Goal: Task Accomplishment & Management: Complete application form

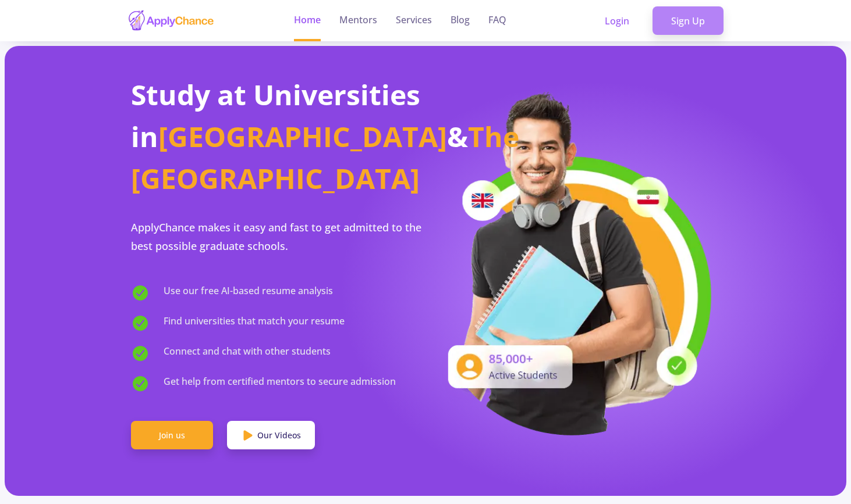
click at [665, 23] on link "Sign Up" at bounding box center [687, 20] width 71 height 29
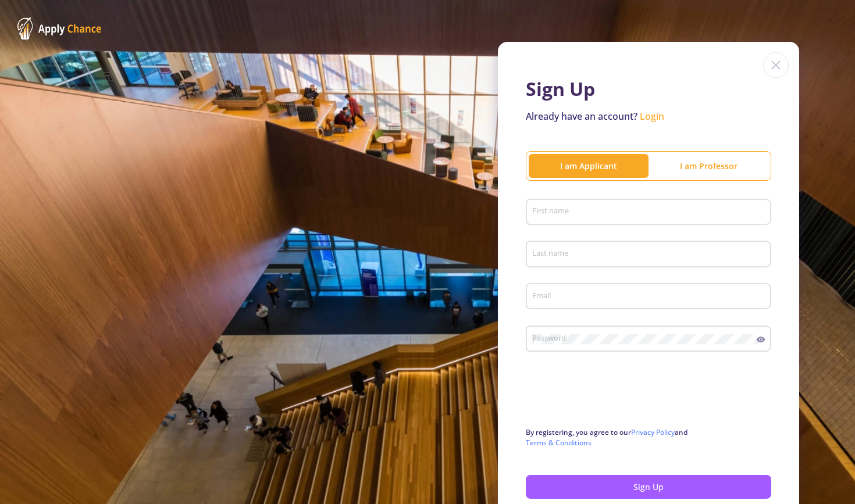
click at [641, 204] on div "First name" at bounding box center [649, 210] width 234 height 30
type input "[PERSON_NAME]"
type input "j"
type input "[EMAIL_ADDRESS][DOMAIN_NAME]"
click at [743, 406] on div at bounding box center [649, 395] width 246 height 45
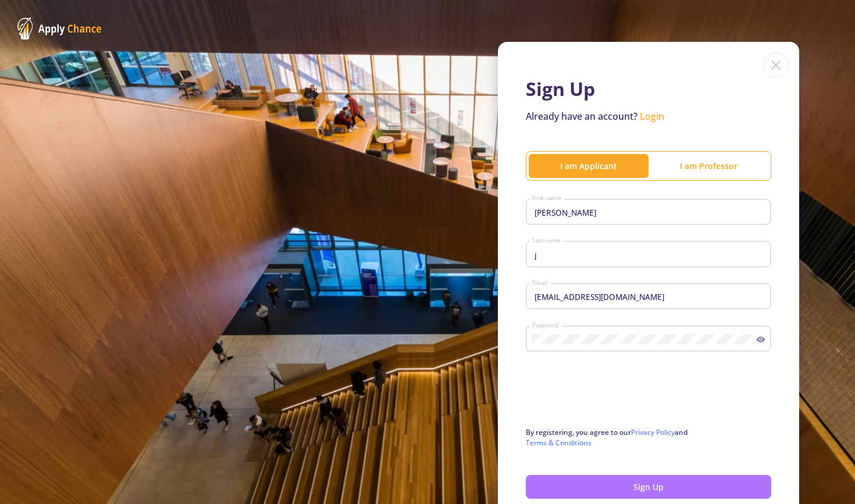
click at [571, 488] on button "Sign Up" at bounding box center [649, 487] width 246 height 24
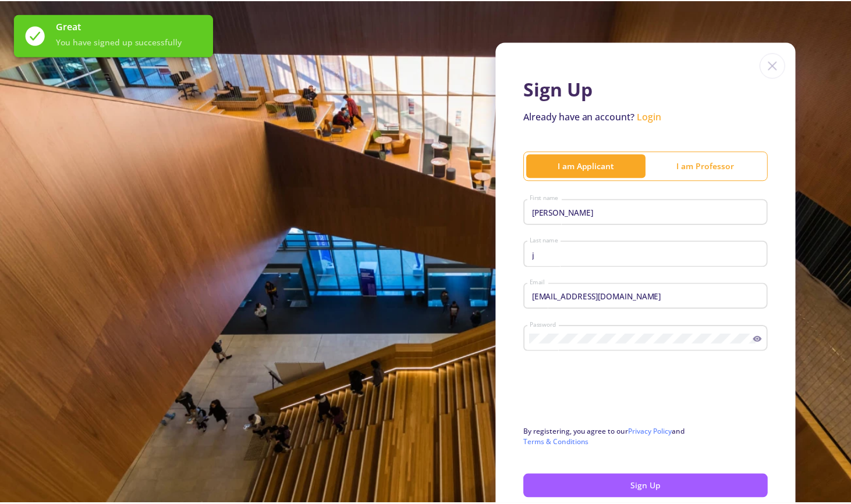
scroll to position [97, 0]
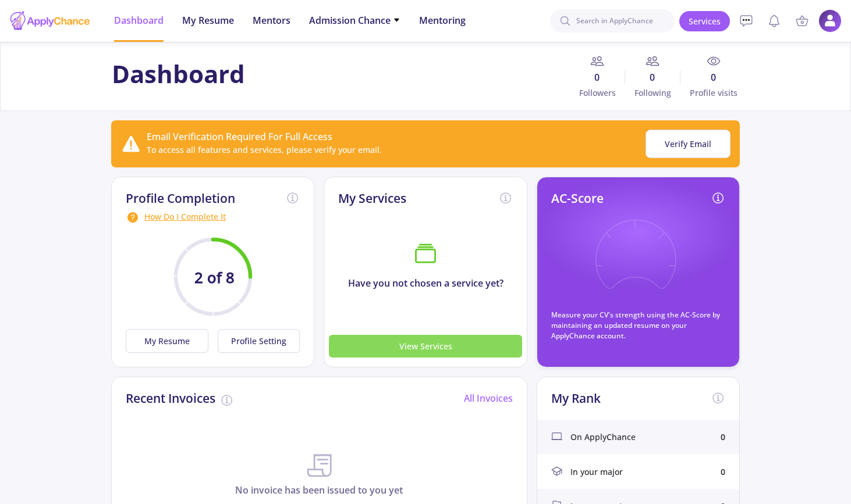
click at [411, 347] on button "View Services" at bounding box center [425, 346] width 193 height 23
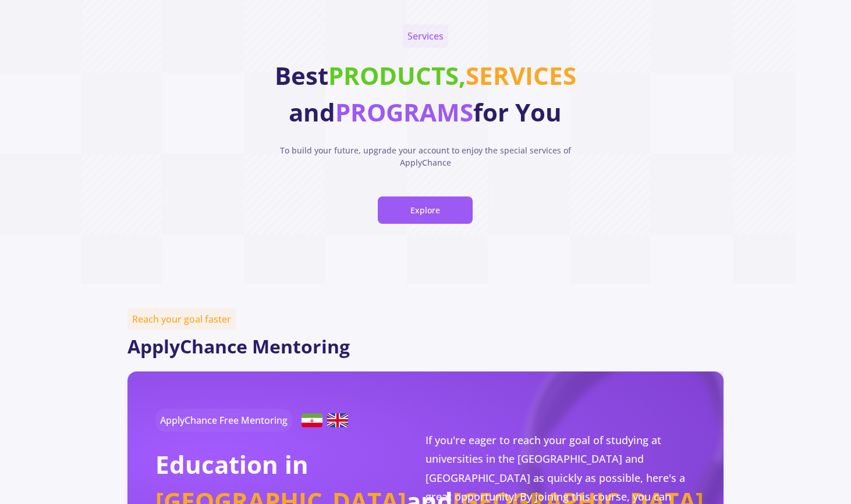
scroll to position [50, 0]
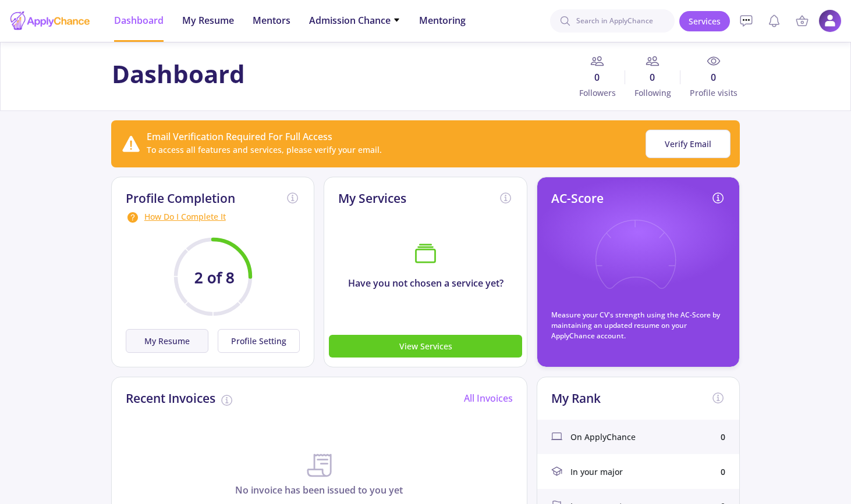
click at [189, 333] on button "My Resume" at bounding box center [167, 341] width 83 height 24
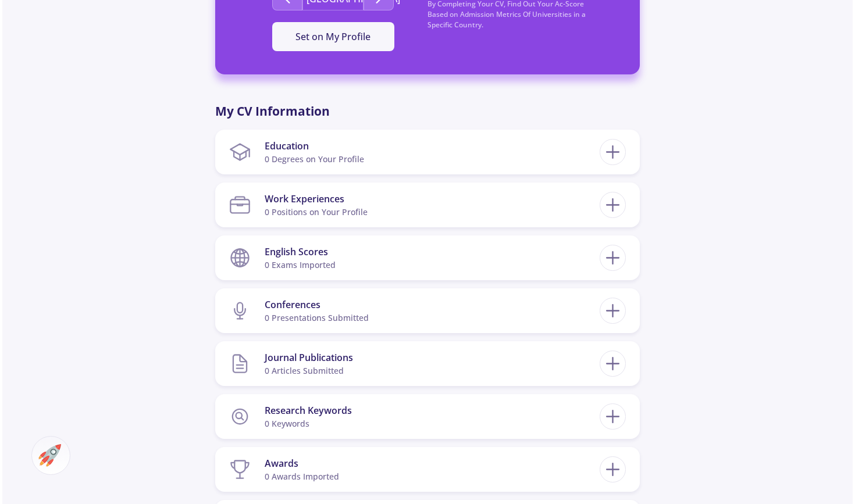
scroll to position [449, 0]
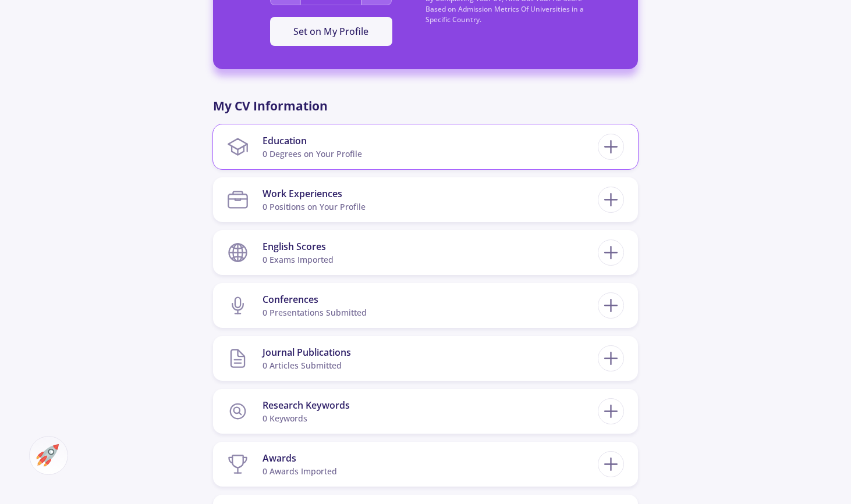
click at [367, 143] on section "Education 0 Degrees on Your Profile" at bounding box center [412, 146] width 371 height 35
click at [615, 145] on icon at bounding box center [611, 147] width 22 height 22
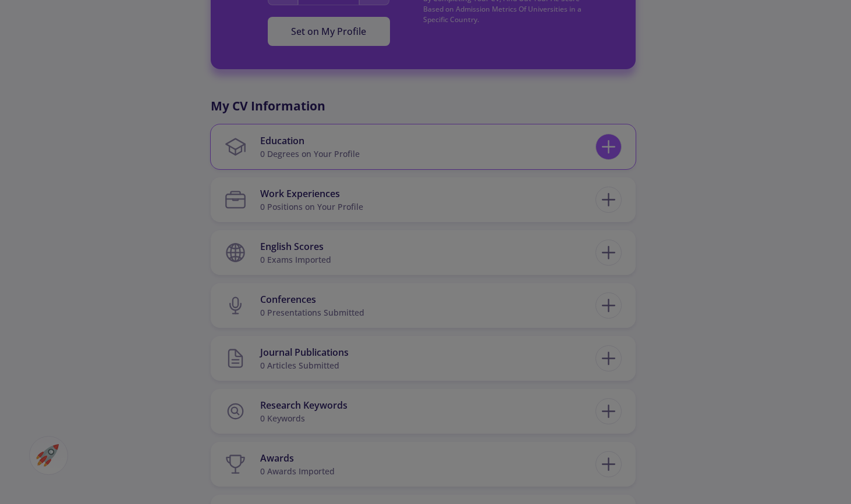
checkbox input "false"
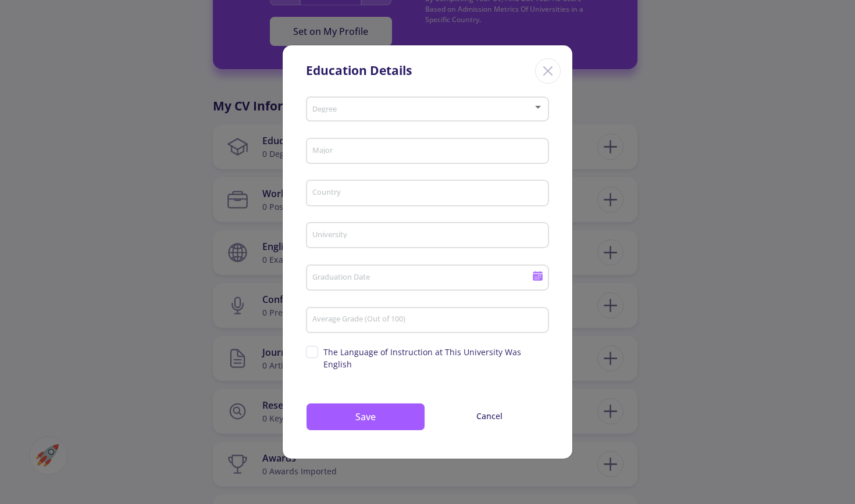
click at [410, 113] on span at bounding box center [424, 109] width 219 height 8
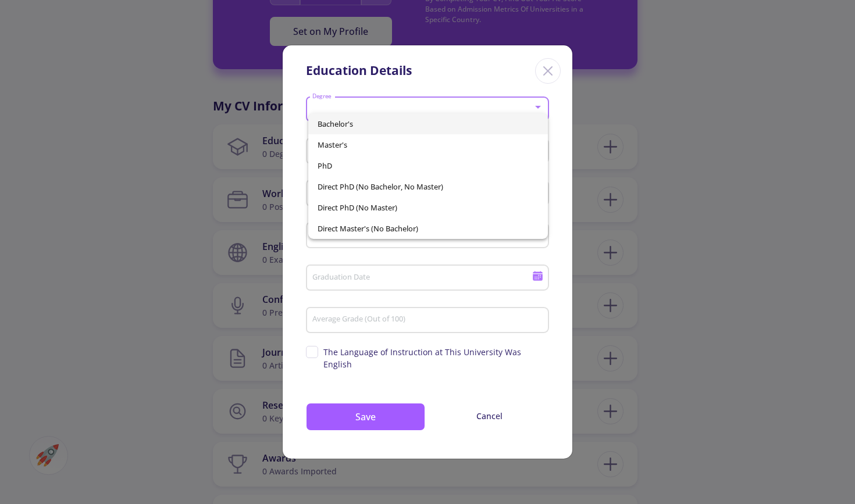
click at [393, 123] on span "Bachelor's" at bounding box center [429, 123] width 222 height 21
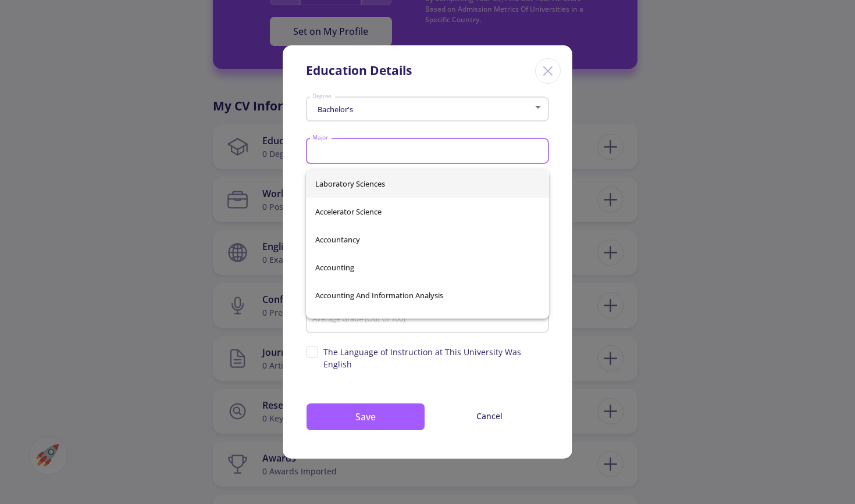
click at [383, 157] on input "Major" at bounding box center [429, 152] width 235 height 10
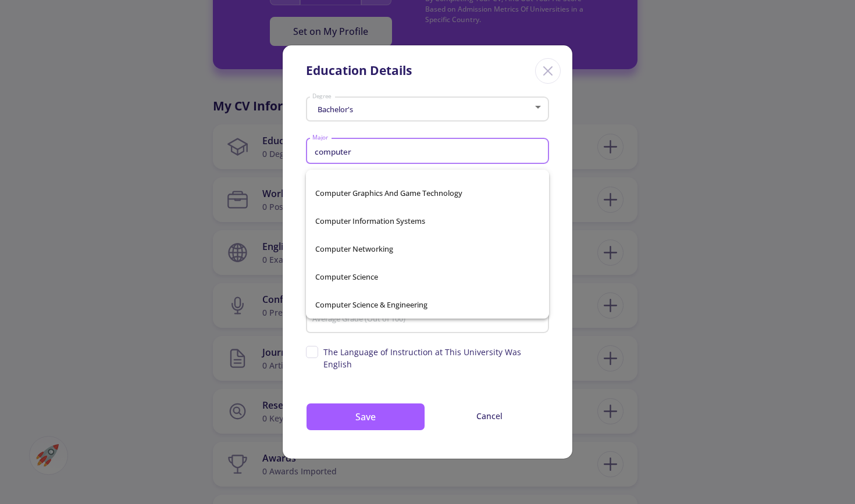
scroll to position [186, 0]
type input "Computer Science"
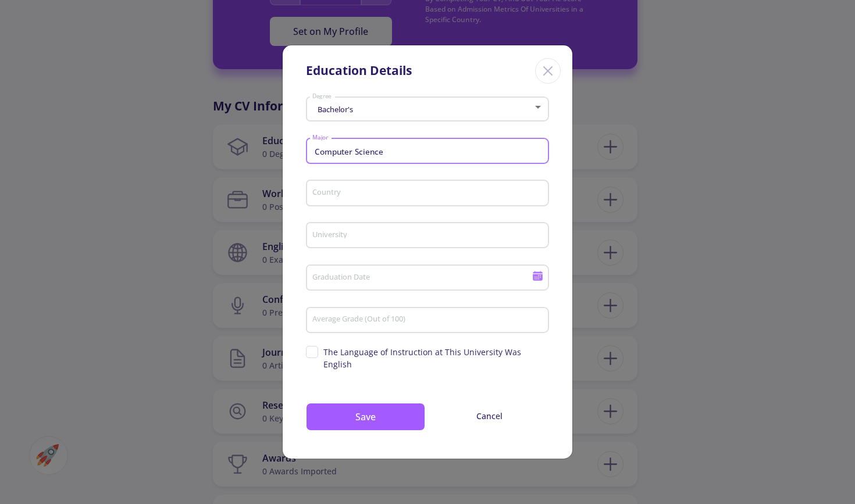
click at [366, 193] on div "Country" at bounding box center [428, 191] width 232 height 30
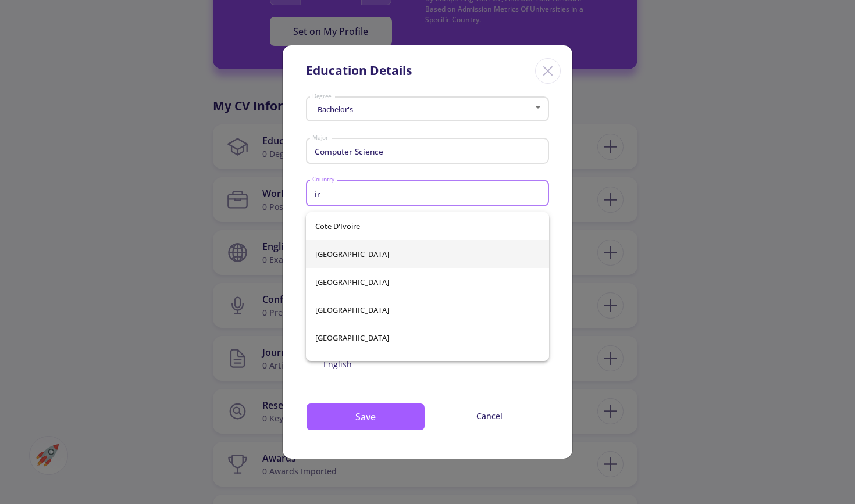
type input "[GEOGRAPHIC_DATA]"
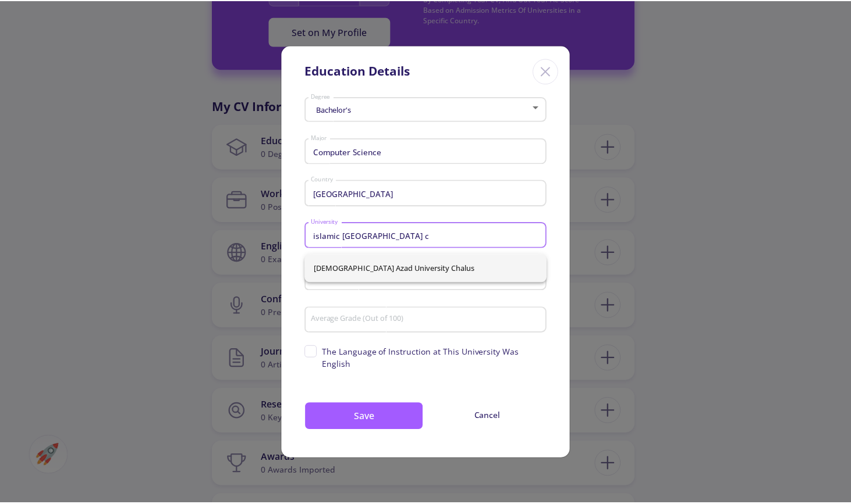
scroll to position [0, 0]
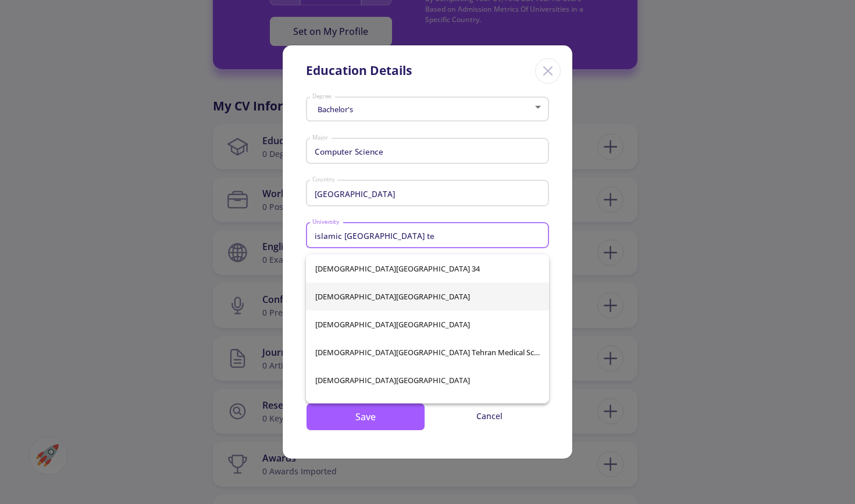
type input "[DEMOGRAPHIC_DATA][GEOGRAPHIC_DATA]"
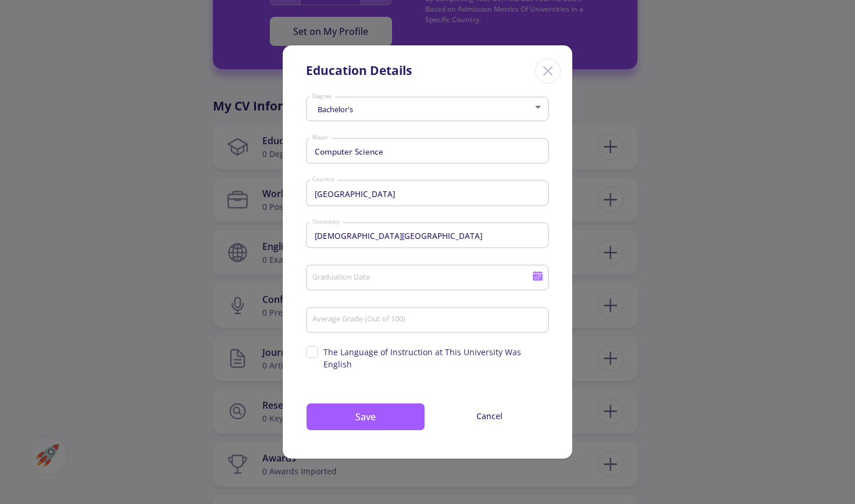
click at [342, 277] on div "Graduation Date" at bounding box center [422, 276] width 221 height 30
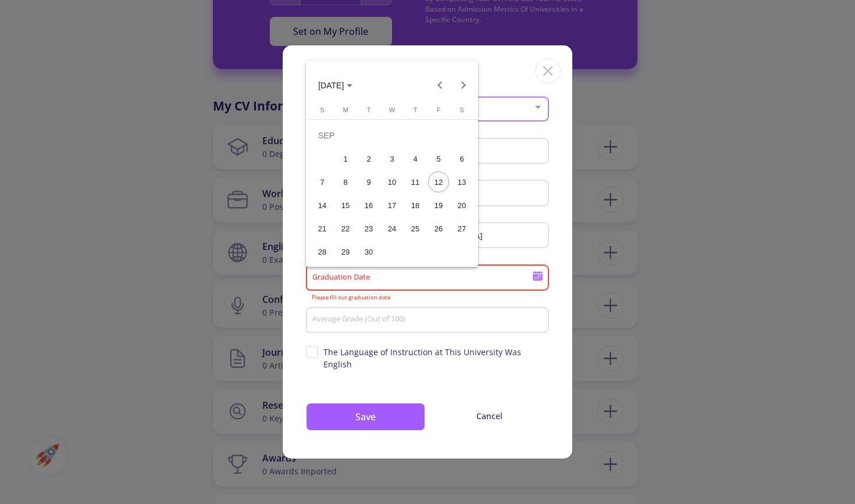
click at [354, 162] on div "1" at bounding box center [345, 158] width 21 height 21
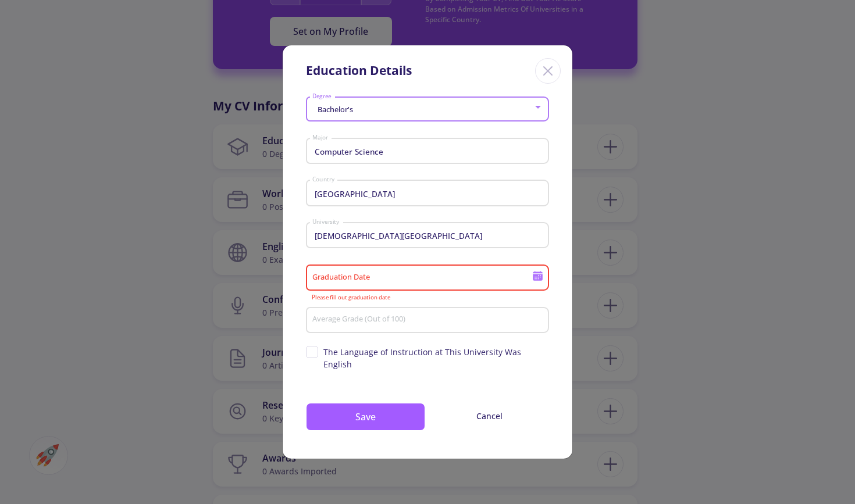
type input "[DATE]"
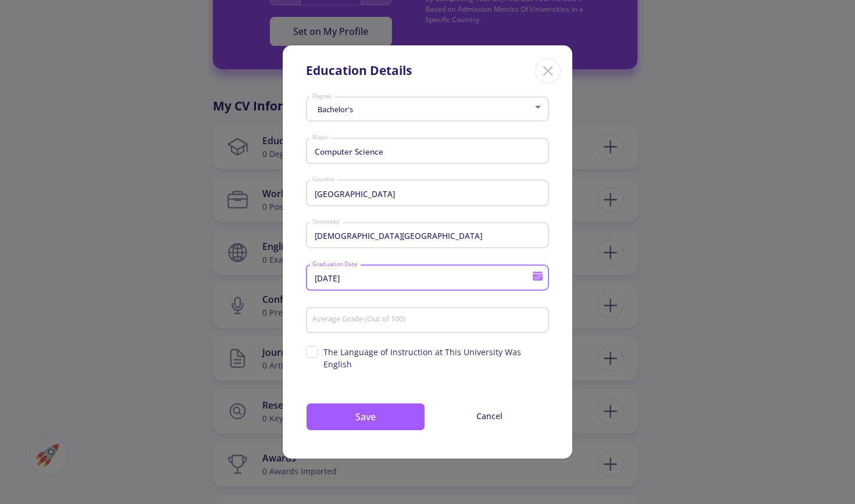
click at [400, 333] on div "Average Grade (Out of 100)" at bounding box center [428, 318] width 232 height 30
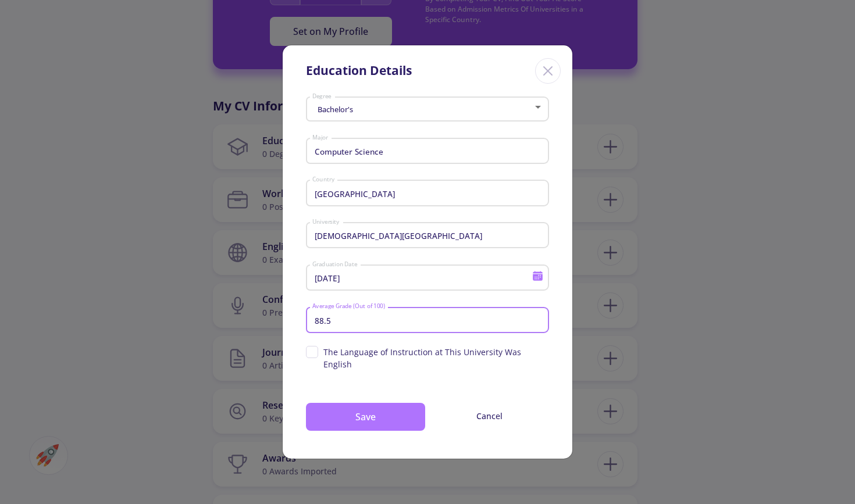
type input "88.5"
click at [378, 422] on button "Save" at bounding box center [365, 417] width 119 height 28
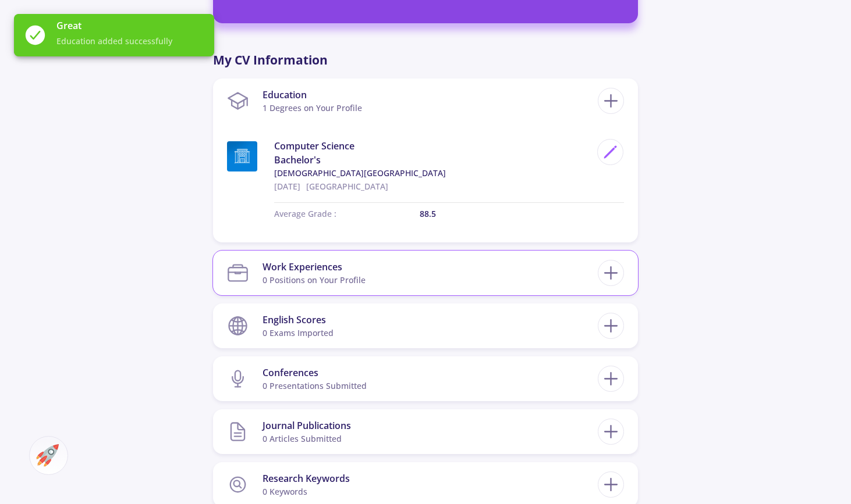
scroll to position [497, 0]
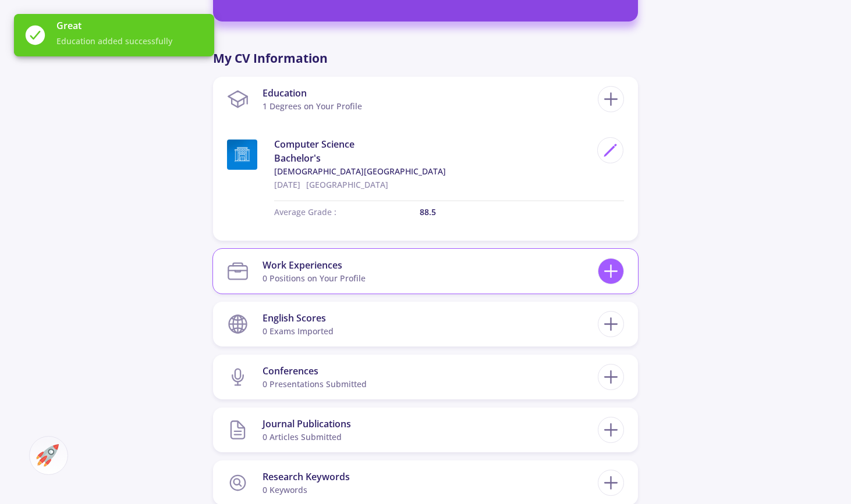
click at [608, 275] on icon at bounding box center [611, 272] width 22 height 22
checkbox input "false"
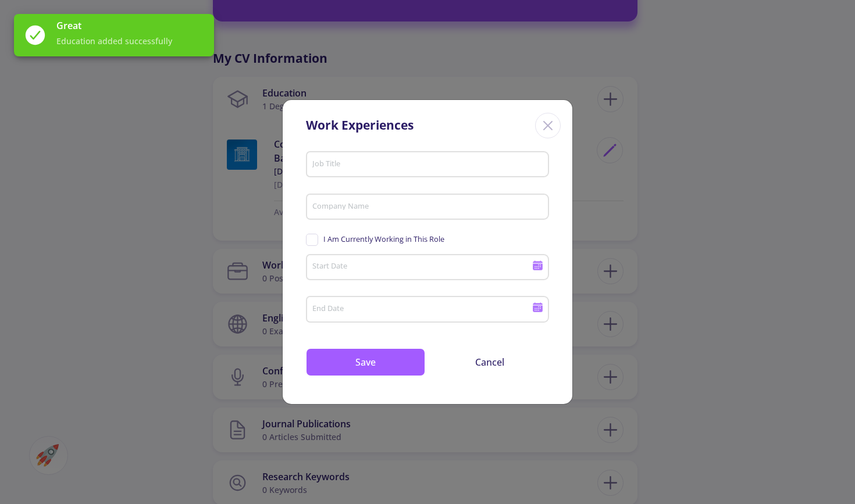
click at [413, 155] on div "Job Title" at bounding box center [428, 162] width 232 height 30
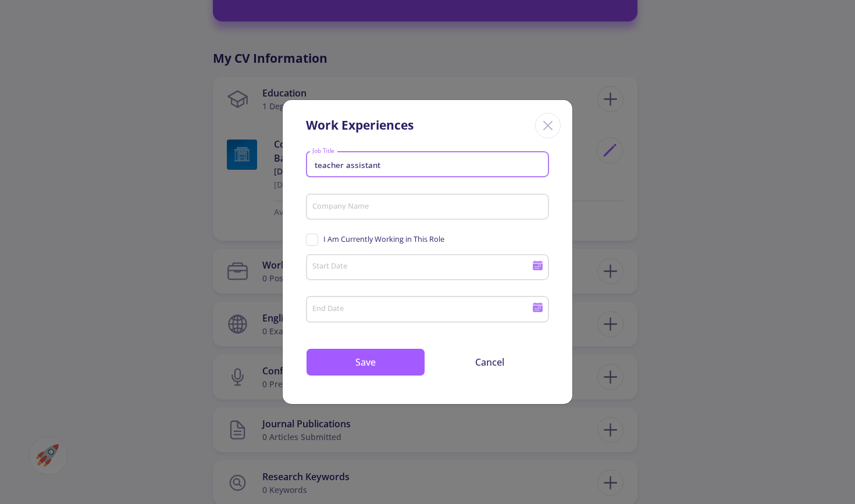
drag, startPoint x: 364, startPoint y: 171, endPoint x: 361, endPoint y: 165, distance: 6.5
click at [361, 165] on input "teacher assistant" at bounding box center [429, 165] width 235 height 10
type input "teacher assistant"
click at [362, 201] on div "Company Name" at bounding box center [428, 205] width 232 height 30
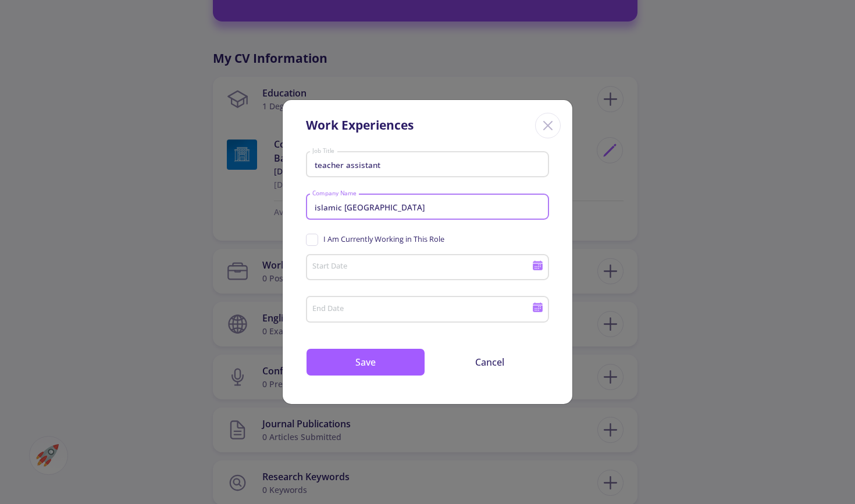
type input "islamic [GEOGRAPHIC_DATA]"
click at [353, 272] on input "Start Date" at bounding box center [424, 268] width 224 height 10
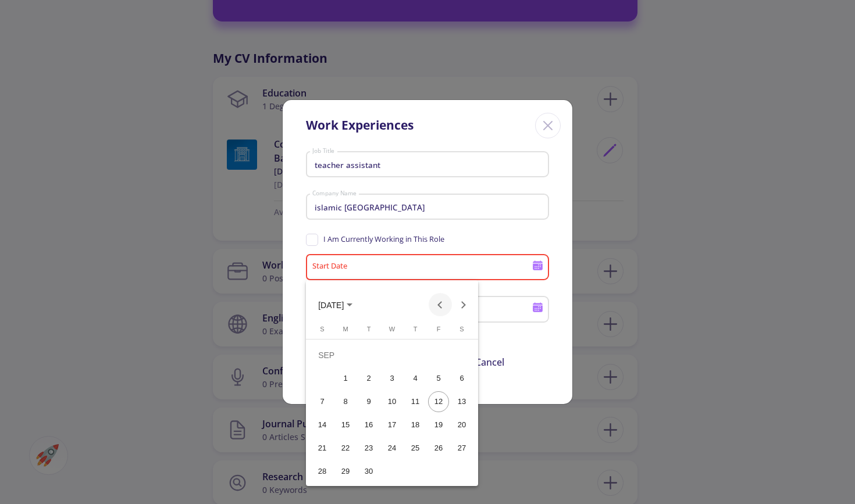
click at [438, 312] on button "Previous month" at bounding box center [440, 304] width 23 height 23
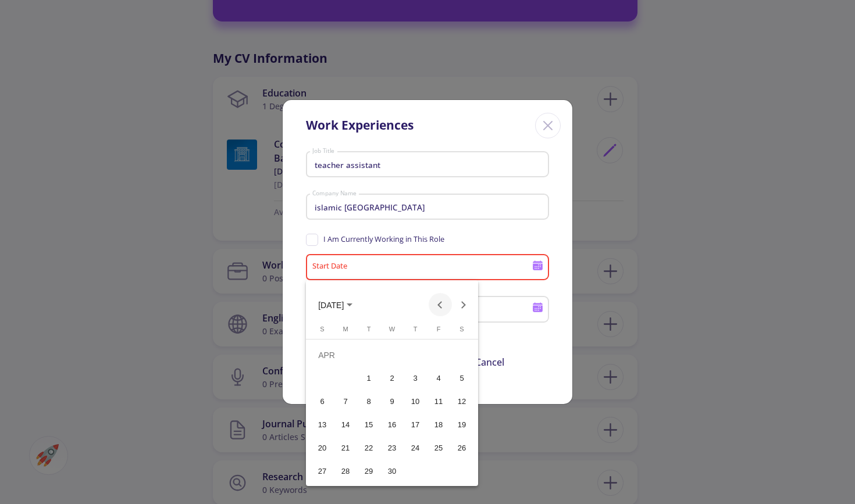
click at [438, 312] on button "Previous month" at bounding box center [440, 304] width 23 height 23
click at [458, 356] on div "1" at bounding box center [462, 355] width 21 height 21
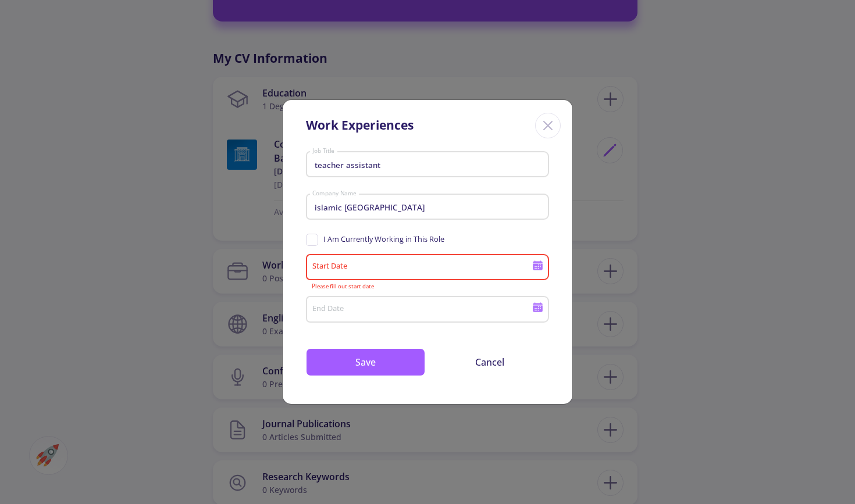
type input "[DATE]"
click at [360, 246] on div "I Am Currently Working in This Role" at bounding box center [427, 241] width 243 height 18
click at [330, 244] on span "I Am Currently Working in This Role" at bounding box center [384, 239] width 121 height 11
click at [314, 241] on input "I Am Currently Working in This Role" at bounding box center [310, 238] width 8 height 8
checkbox input "true"
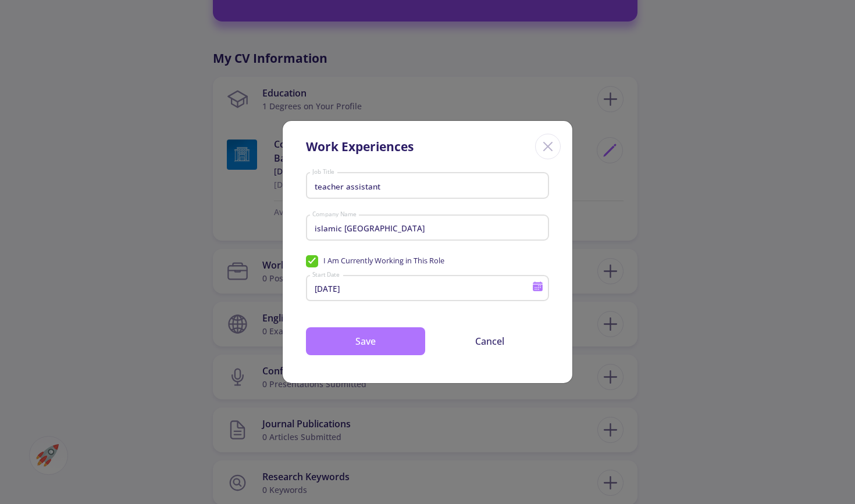
click at [358, 349] on button "Save" at bounding box center [365, 342] width 119 height 28
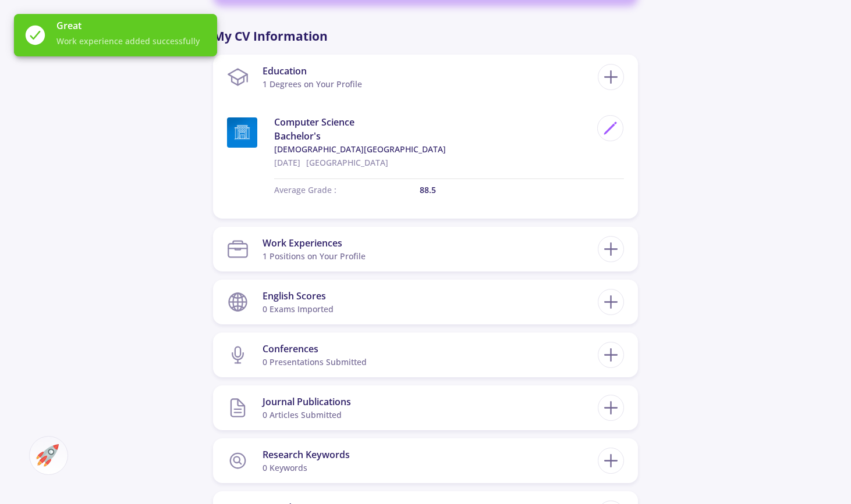
scroll to position [536, 0]
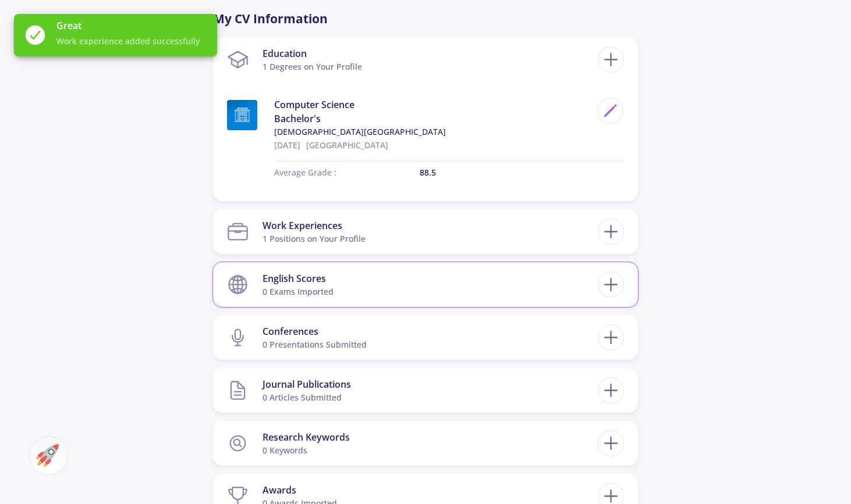
click at [385, 285] on section "English Scores 0 exams imported" at bounding box center [412, 284] width 371 height 35
click at [623, 289] on div "English Scores 0 exams imported" at bounding box center [425, 284] width 397 height 35
click at [613, 288] on icon at bounding box center [611, 285] width 22 height 22
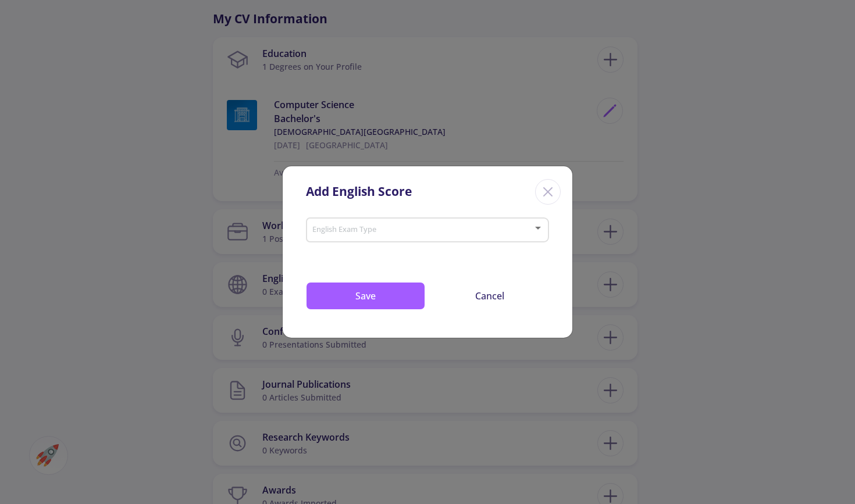
click at [480, 222] on div "English Exam Type" at bounding box center [428, 228] width 232 height 29
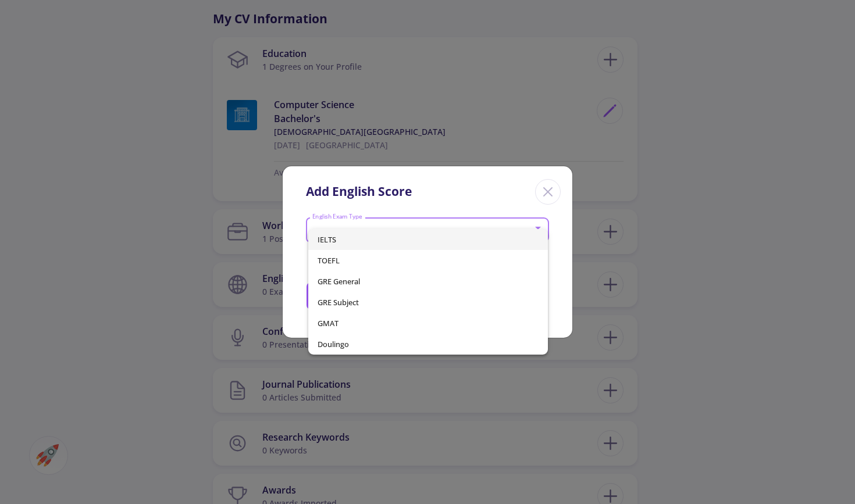
click at [449, 237] on span "IELTS" at bounding box center [429, 239] width 222 height 21
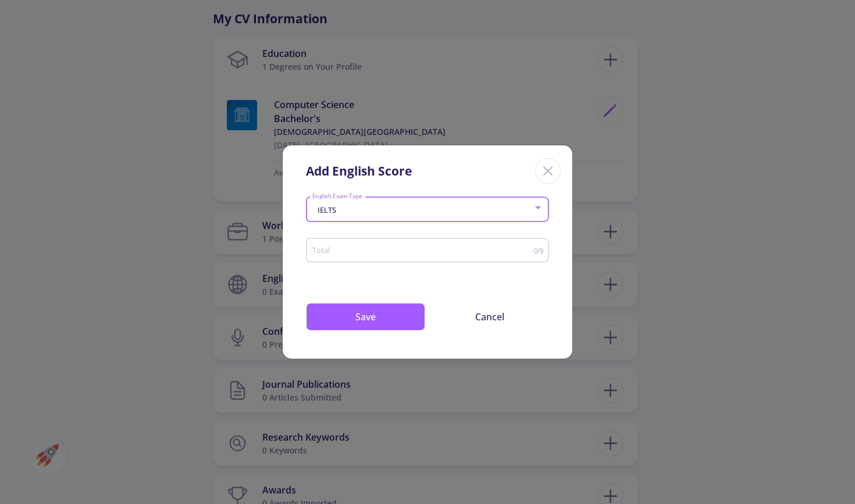
click at [389, 254] on input "Total" at bounding box center [423, 251] width 222 height 9
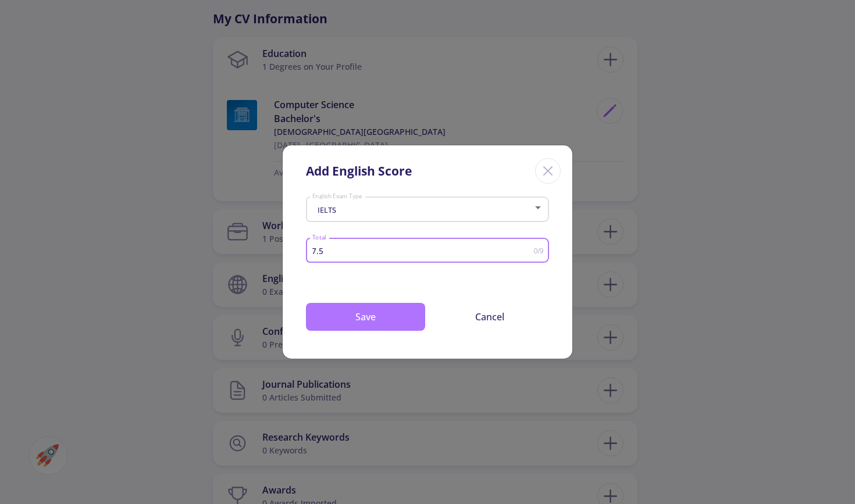
type input "7.5"
click at [373, 315] on button "Save" at bounding box center [365, 317] width 119 height 28
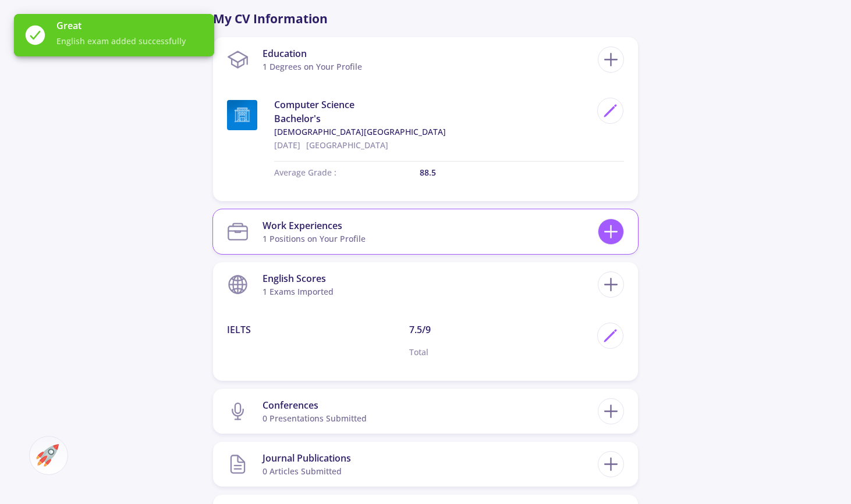
click at [608, 232] on icon at bounding box center [611, 232] width 22 height 22
checkbox input "false"
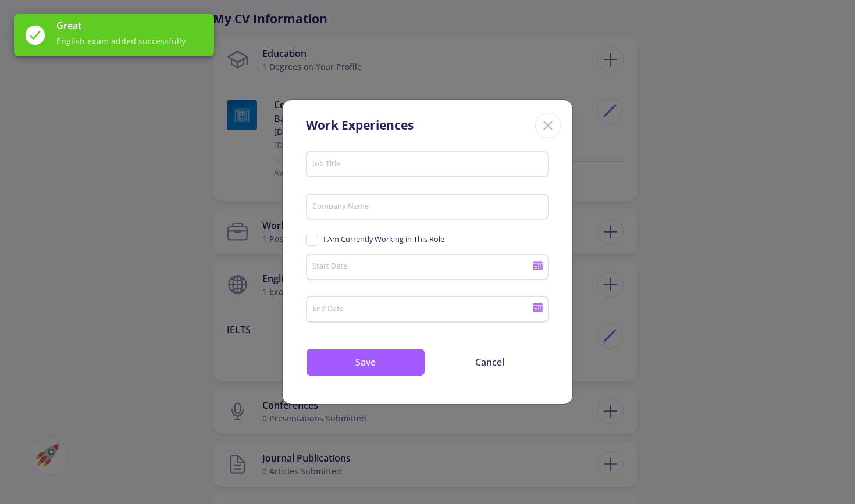
click at [381, 161] on input "Job Title" at bounding box center [429, 165] width 235 height 10
type input "r"
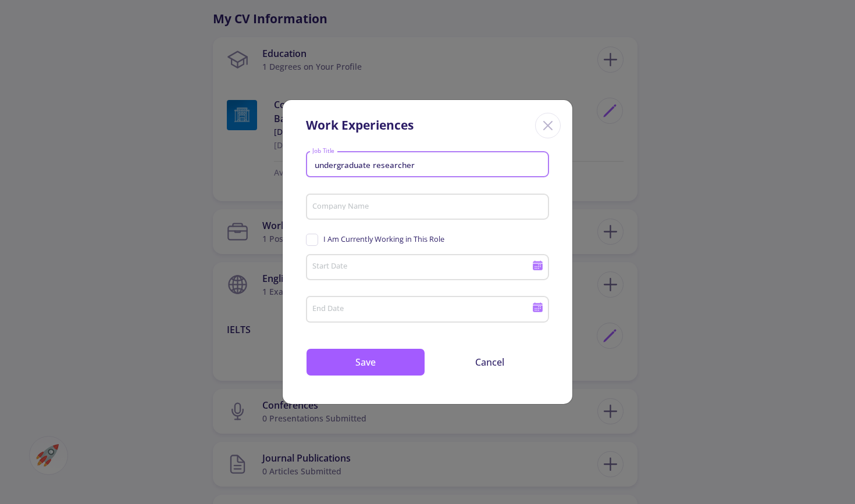
type input "undergraduate researcher"
click at [360, 216] on div "Company Name" at bounding box center [428, 205] width 232 height 30
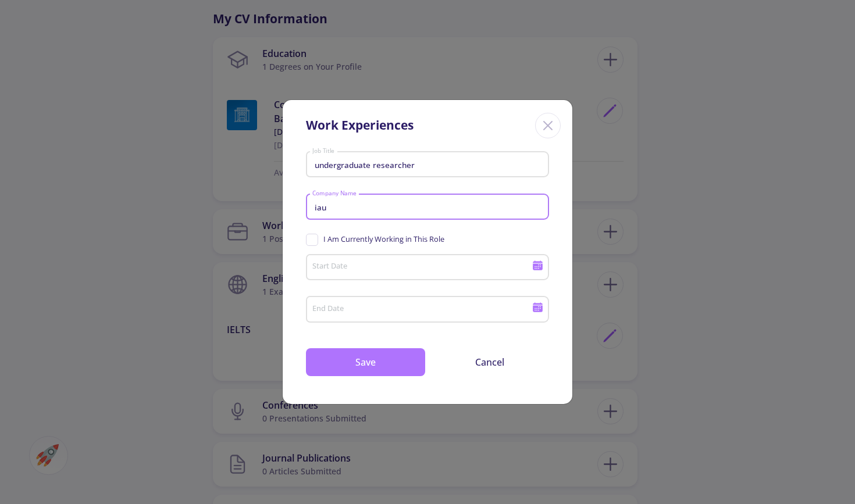
type input "iau"
click at [363, 354] on button "Save" at bounding box center [365, 363] width 119 height 28
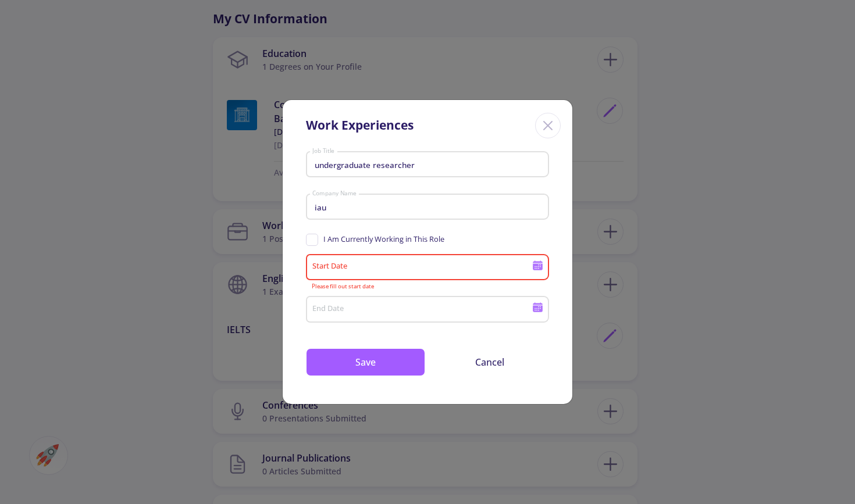
click at [541, 264] on icon at bounding box center [537, 265] width 11 height 11
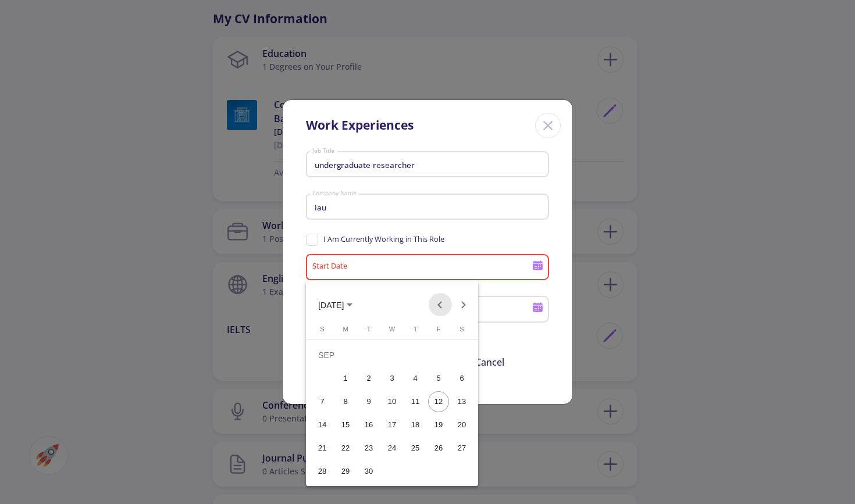
click at [442, 300] on button "Previous month" at bounding box center [440, 304] width 23 height 23
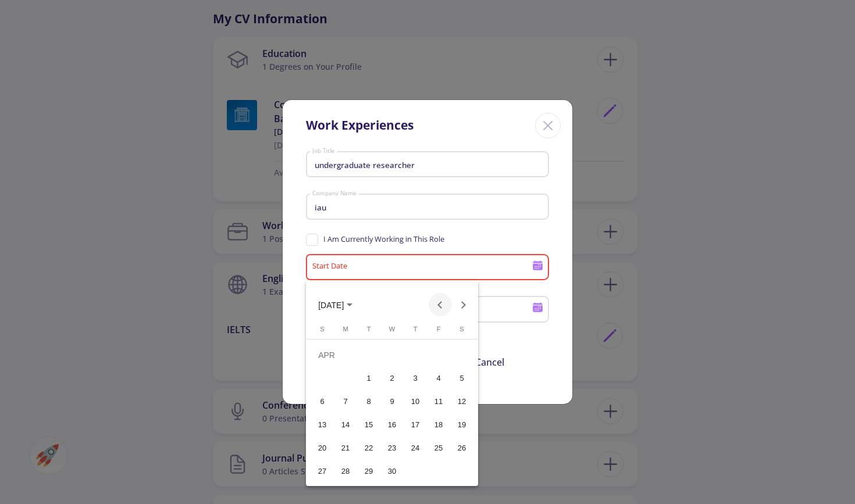
click at [442, 300] on button "Previous month" at bounding box center [440, 304] width 23 height 23
click at [457, 308] on button "Next month" at bounding box center [463, 304] width 23 height 23
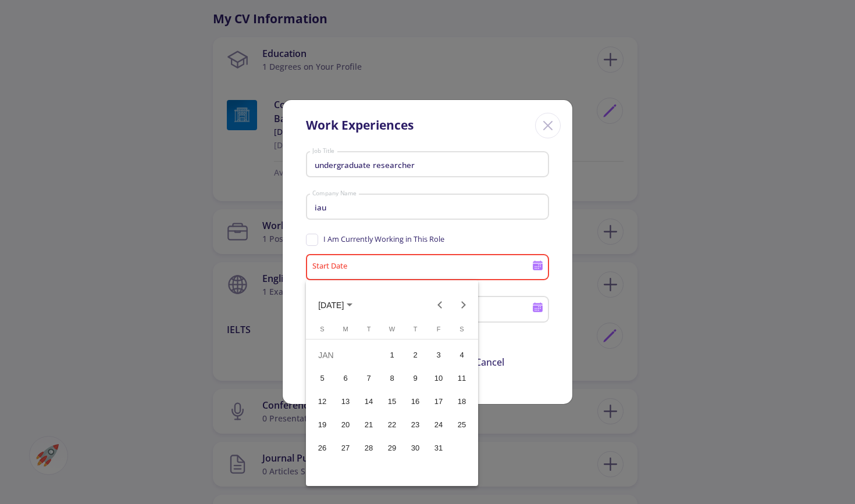
click at [396, 362] on div "1" at bounding box center [392, 355] width 21 height 21
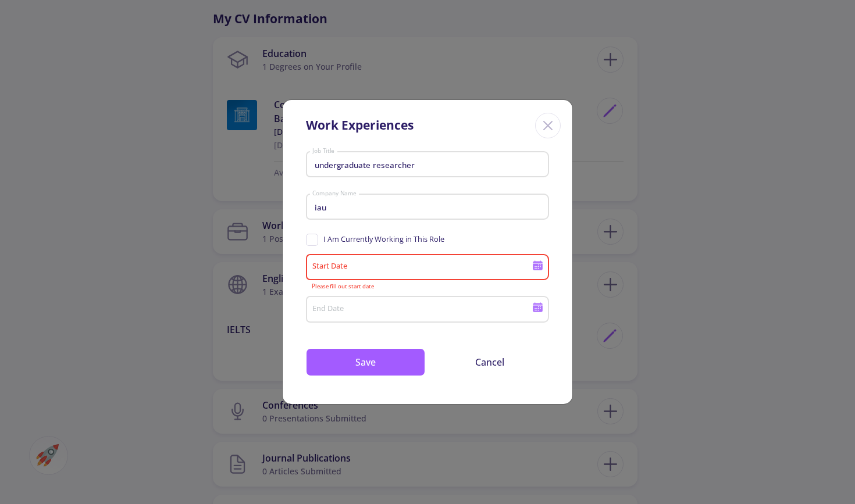
type input "[DATE]"
click at [330, 240] on span "I Am Currently Working in This Role" at bounding box center [384, 239] width 121 height 11
click at [314, 240] on input "I Am Currently Working in This Role" at bounding box center [310, 238] width 8 height 8
checkbox input "true"
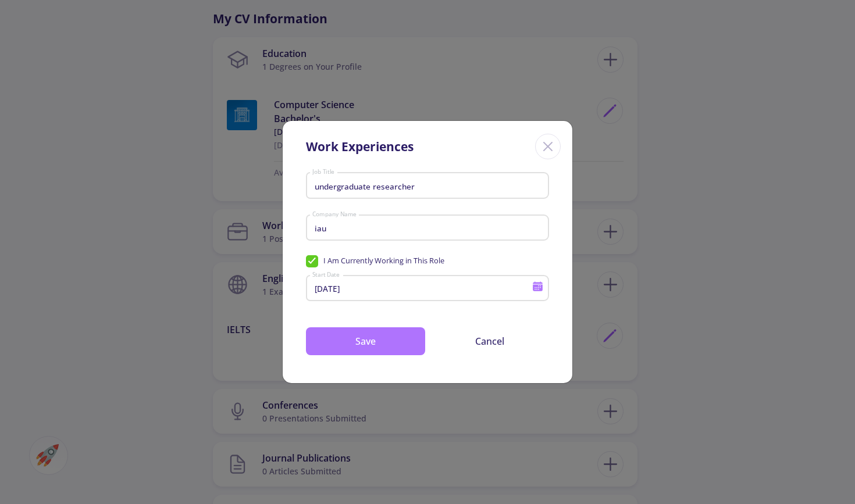
click at [347, 336] on button "Save" at bounding box center [365, 342] width 119 height 28
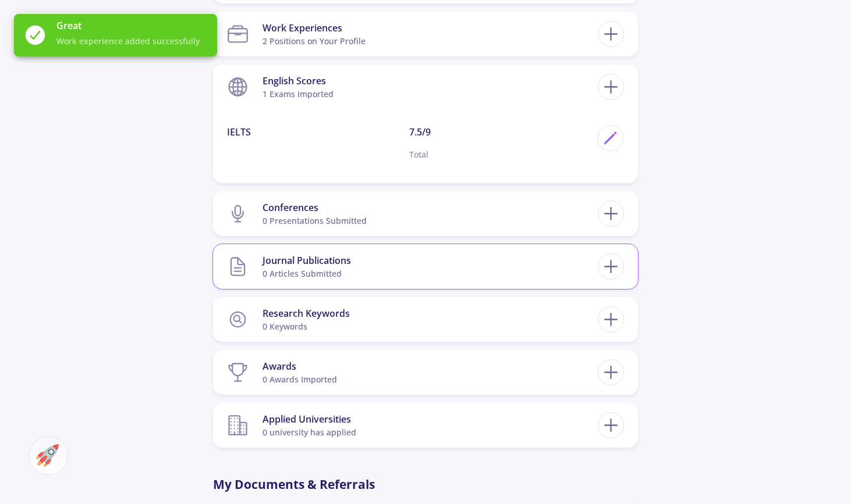
scroll to position [741, 0]
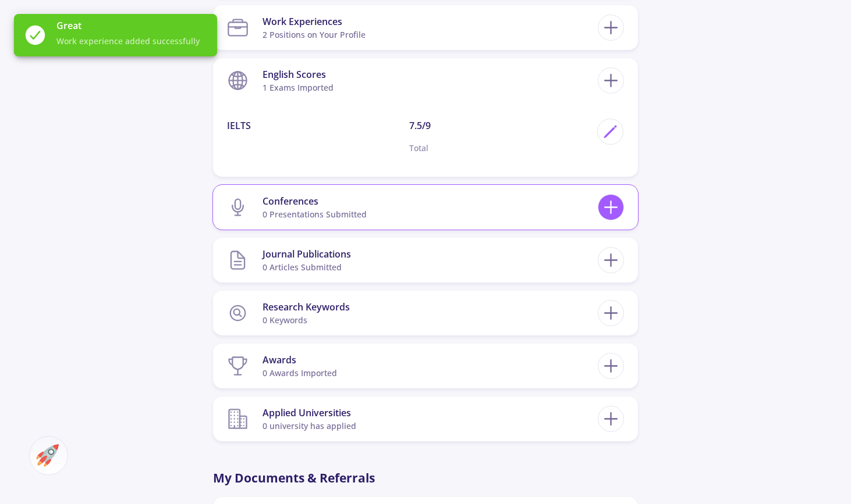
click at [616, 206] on icon at bounding box center [611, 208] width 22 height 22
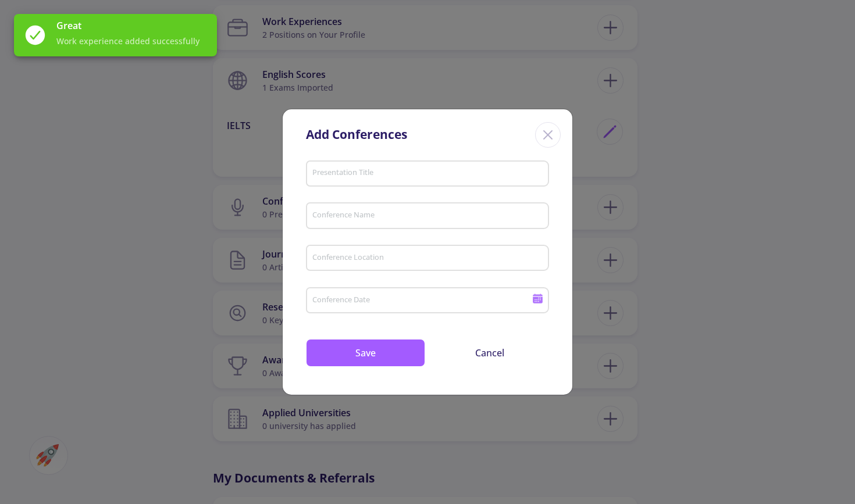
click at [420, 178] on input "Presentation Title" at bounding box center [429, 174] width 235 height 10
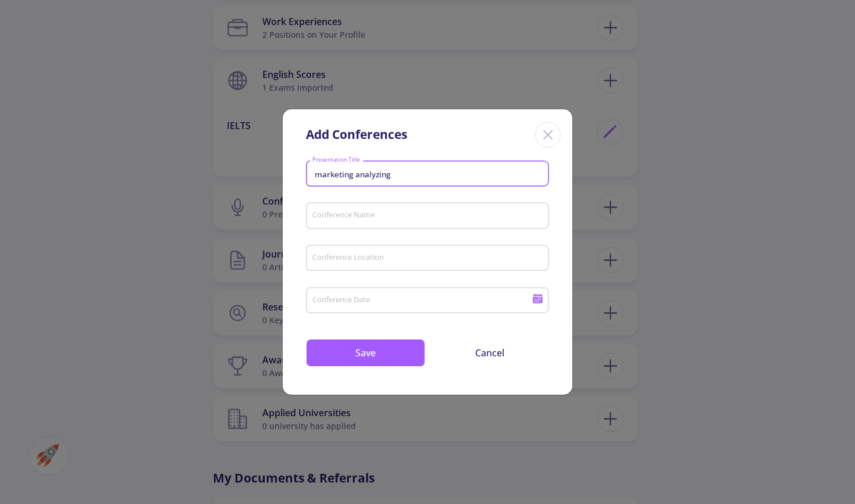
type input "marketing analyzing"
click at [407, 224] on div "Conference Name" at bounding box center [428, 213] width 232 height 30
type input "iautcb"
click at [392, 267] on div "Conference Location" at bounding box center [428, 256] width 232 height 30
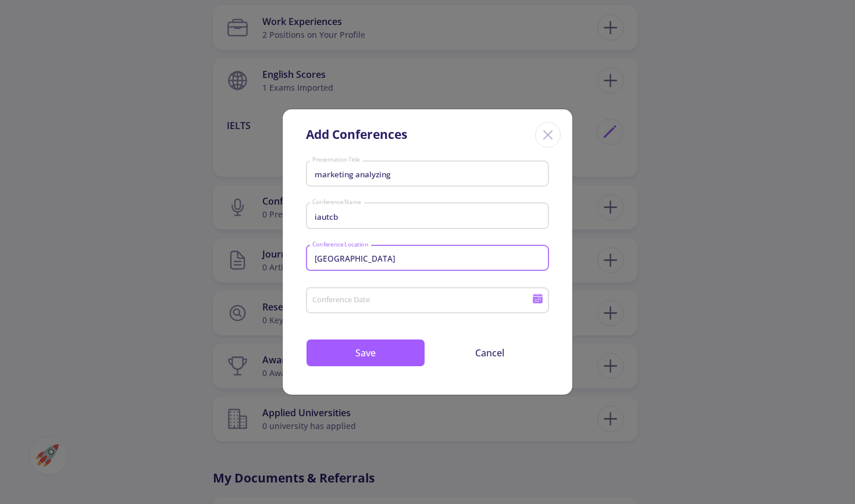
type input "[GEOGRAPHIC_DATA]"
click at [363, 303] on input "Conference Date" at bounding box center [424, 301] width 224 height 10
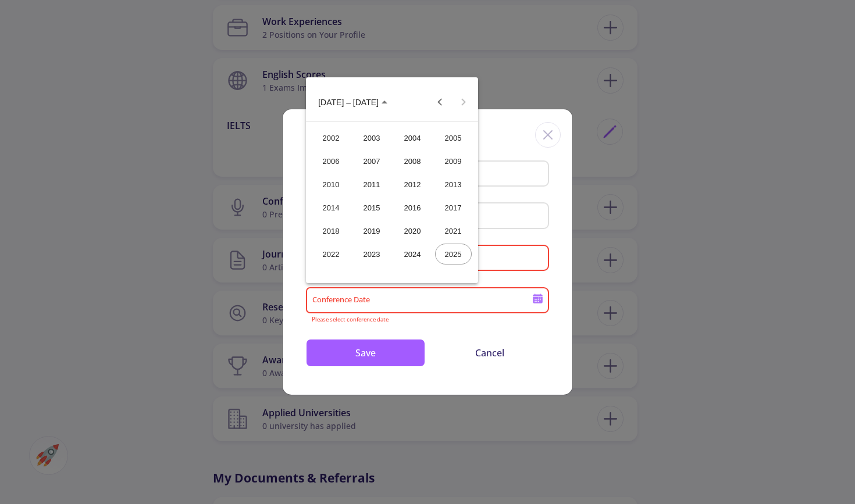
click at [426, 252] on div "2024" at bounding box center [412, 254] width 37 height 21
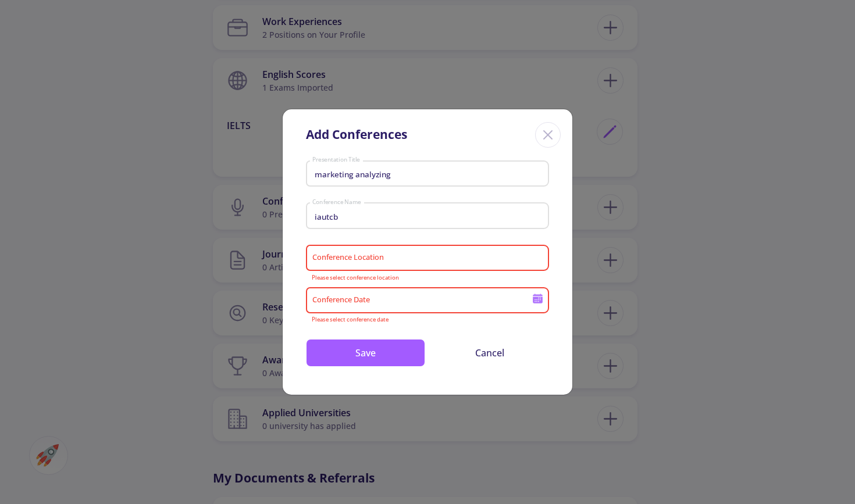
type input "2024"
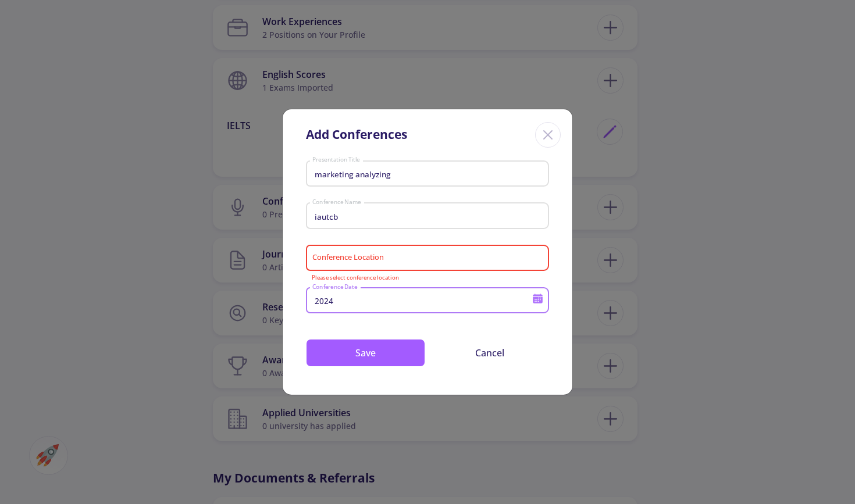
click at [407, 251] on div "Conference Location" at bounding box center [428, 256] width 232 height 30
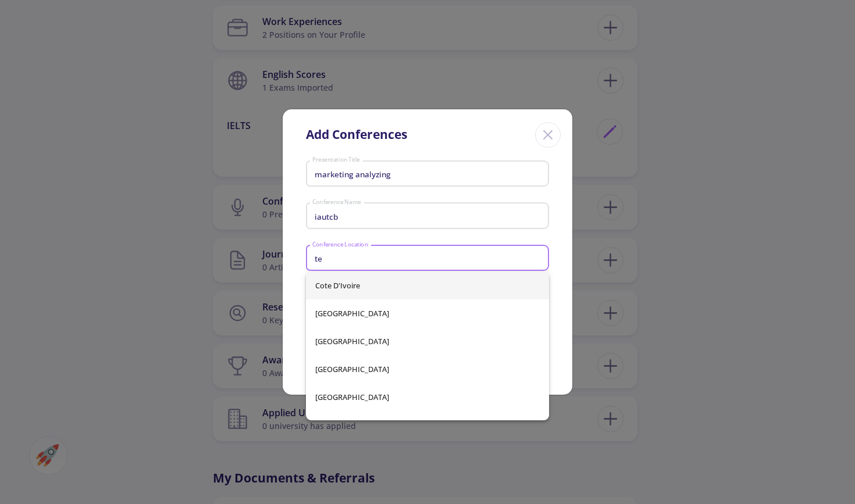
type input "t"
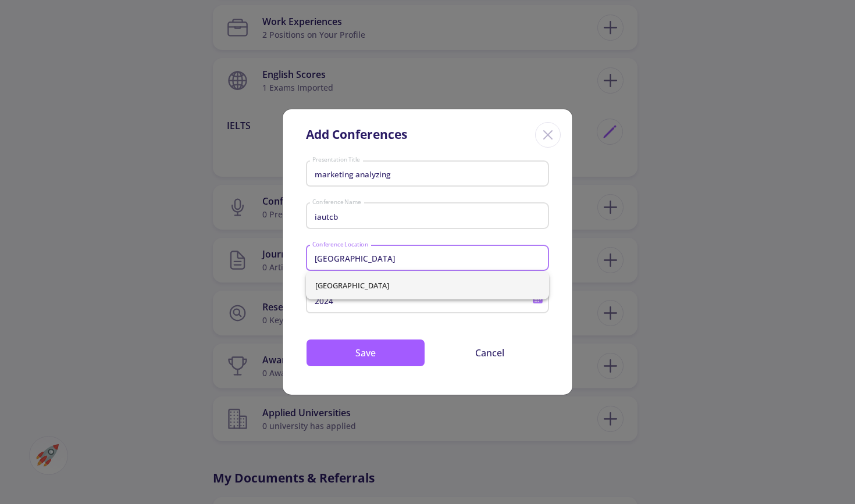
click at [394, 283] on span "[GEOGRAPHIC_DATA]" at bounding box center [427, 286] width 225 height 28
type input "[GEOGRAPHIC_DATA]"
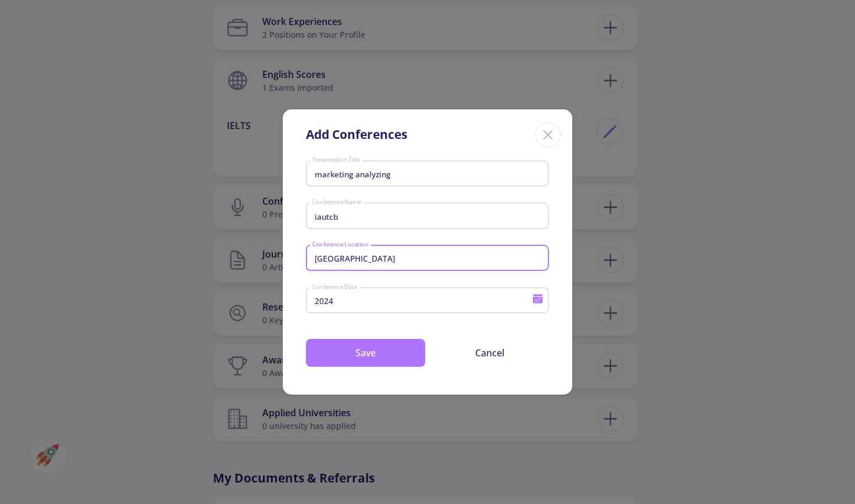
click at [370, 360] on button "Save" at bounding box center [365, 353] width 119 height 28
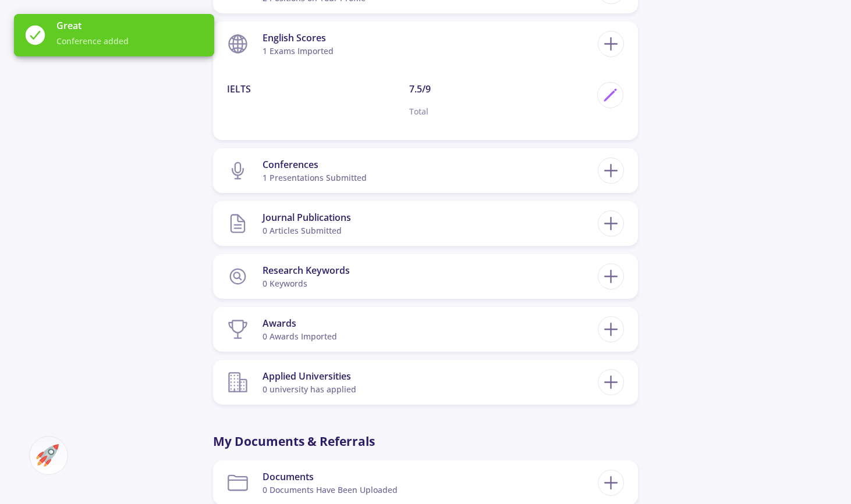
scroll to position [779, 0]
click at [523, 261] on section "Research Keywords 0 keywords" at bounding box center [412, 274] width 371 height 35
click at [483, 319] on section "Awards 0 awards imported" at bounding box center [412, 327] width 371 height 35
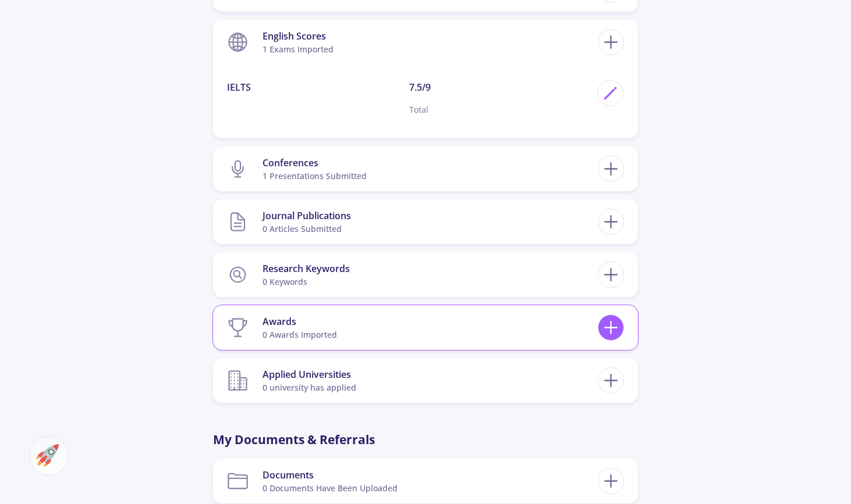
click at [617, 326] on icon at bounding box center [611, 328] width 22 height 22
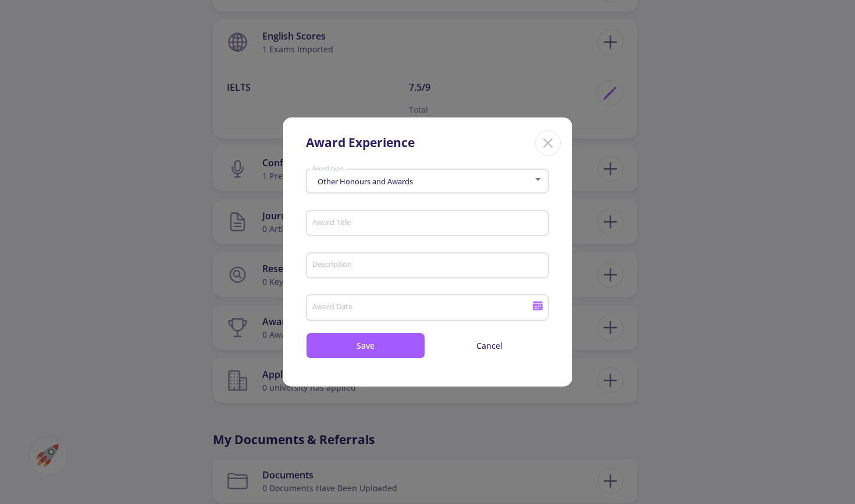
click at [449, 182] on div "Other Honours and Awards" at bounding box center [423, 181] width 222 height 9
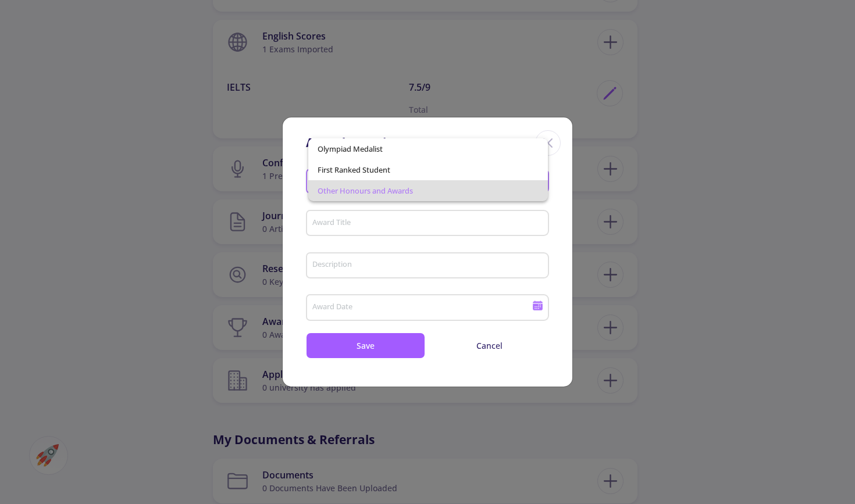
click at [549, 237] on div at bounding box center [427, 252] width 855 height 504
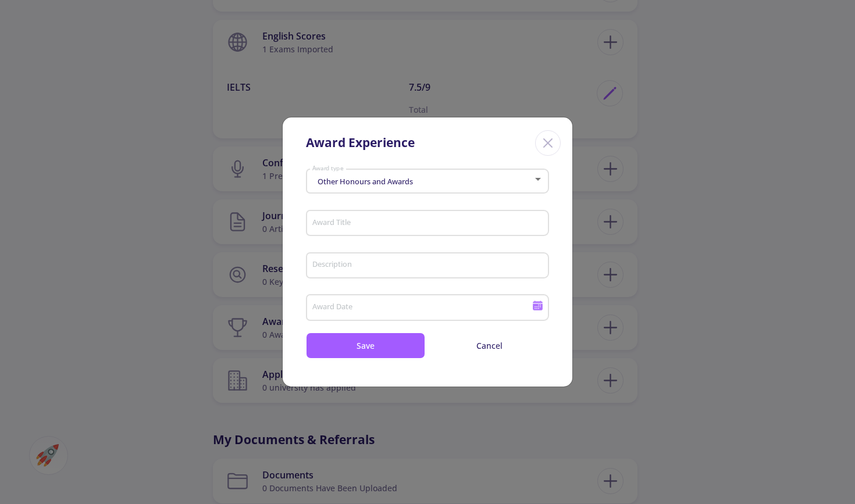
click at [544, 145] on icon "Close" at bounding box center [548, 143] width 19 height 19
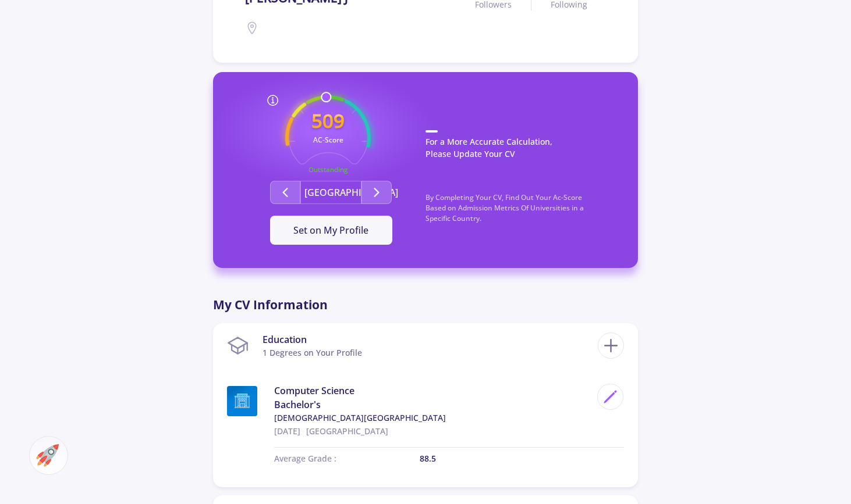
scroll to position [251, 0]
click at [389, 186] on button "Second group" at bounding box center [376, 191] width 30 height 23
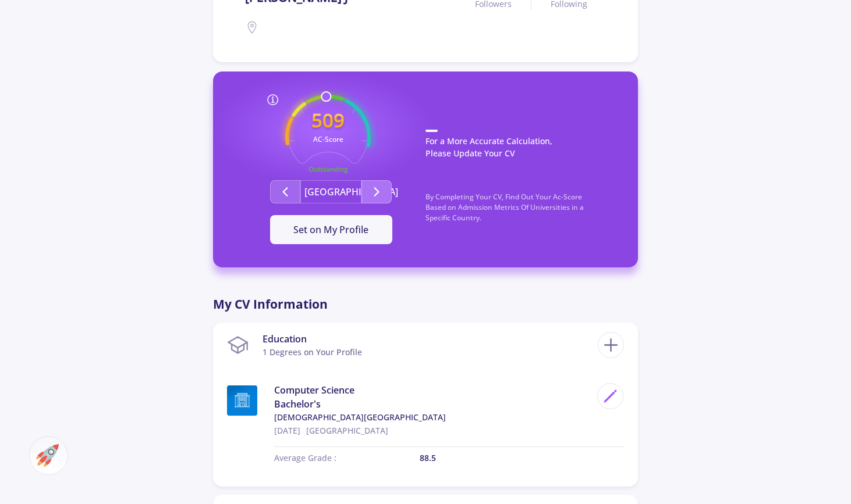
click at [389, 186] on button "Second group" at bounding box center [376, 191] width 30 height 23
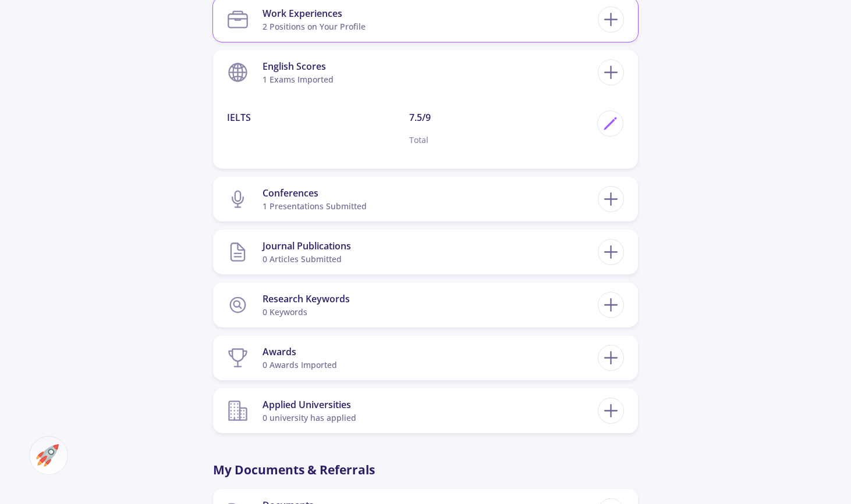
scroll to position [751, 0]
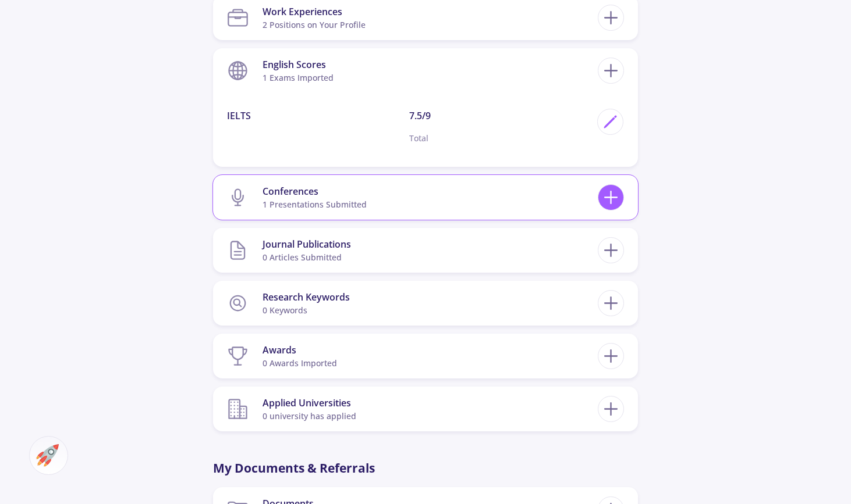
click at [609, 207] on icon at bounding box center [611, 198] width 22 height 22
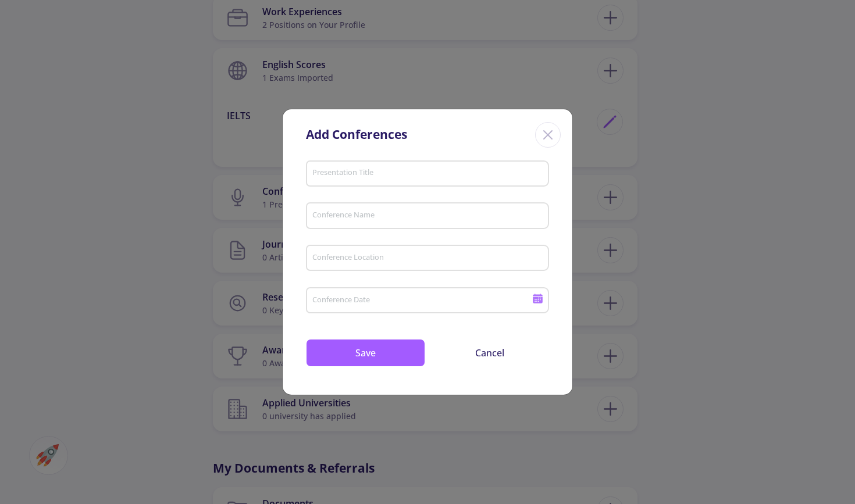
click at [439, 164] on div "Presentation Title" at bounding box center [428, 172] width 232 height 30
drag, startPoint x: 337, startPoint y: 180, endPoint x: 337, endPoint y: 173, distance: 7.0
click at [337, 173] on input "customer" at bounding box center [429, 174] width 235 height 10
type input "customer"
click at [343, 215] on input "Conference Name" at bounding box center [429, 216] width 235 height 10
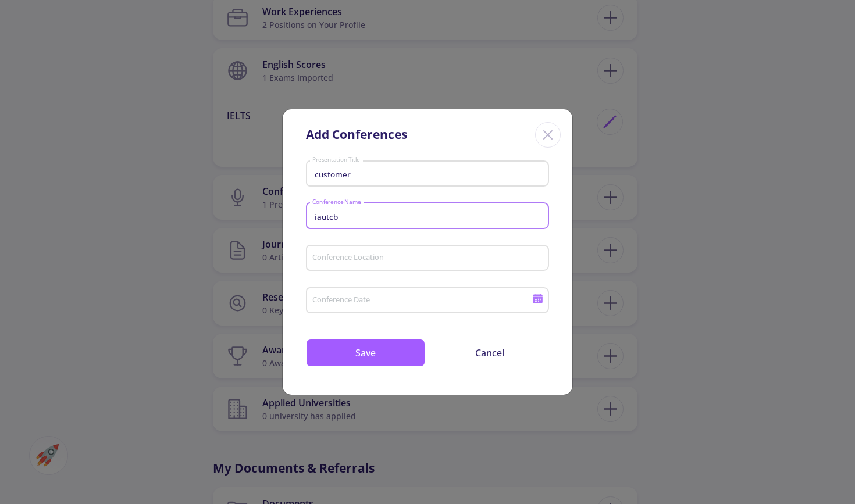
type input "iautcb"
click at [344, 256] on input "Conference Location" at bounding box center [429, 259] width 235 height 10
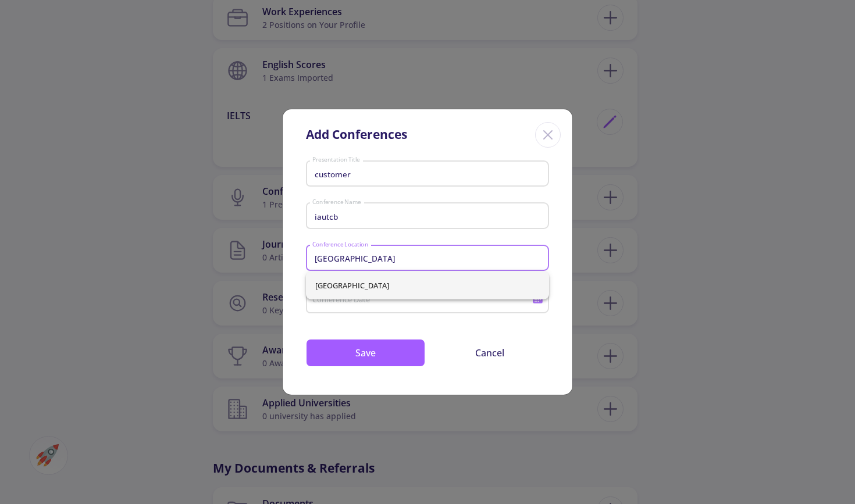
click at [347, 282] on span "[GEOGRAPHIC_DATA]" at bounding box center [427, 286] width 225 height 28
type input "[GEOGRAPHIC_DATA]"
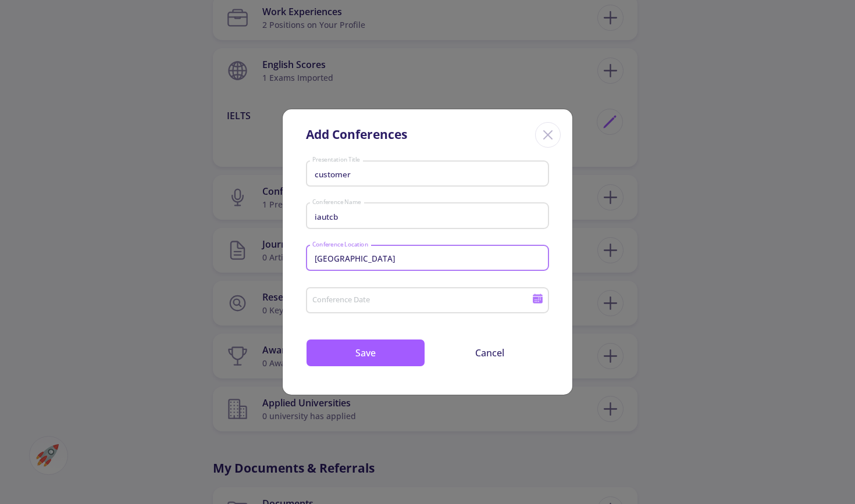
click at [369, 306] on input "Conference Date" at bounding box center [424, 301] width 224 height 10
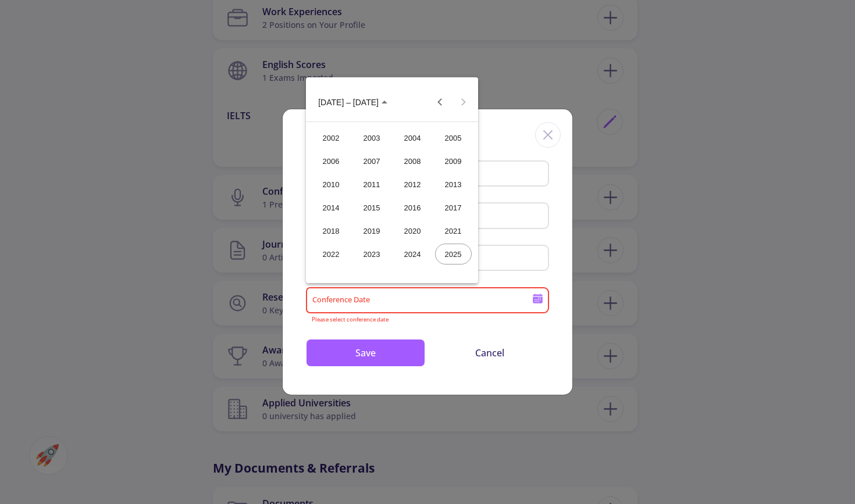
click at [371, 305] on div at bounding box center [427, 252] width 855 height 504
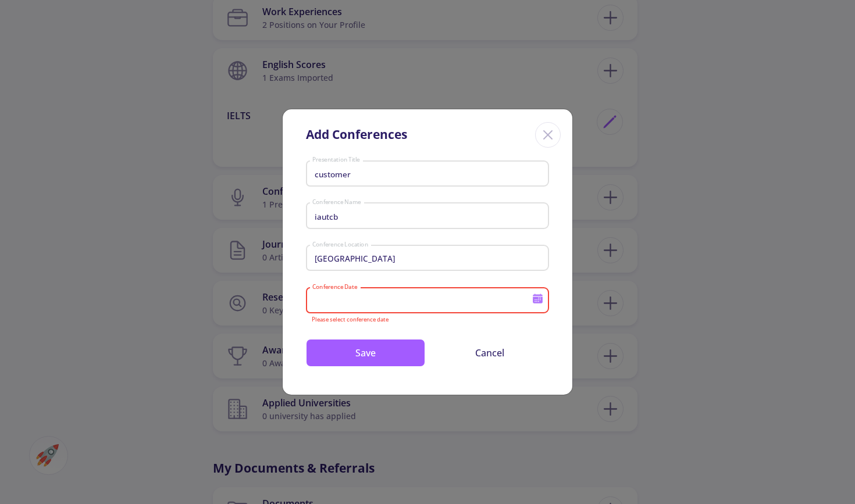
click at [395, 296] on div "Conference Date" at bounding box center [422, 298] width 221 height 30
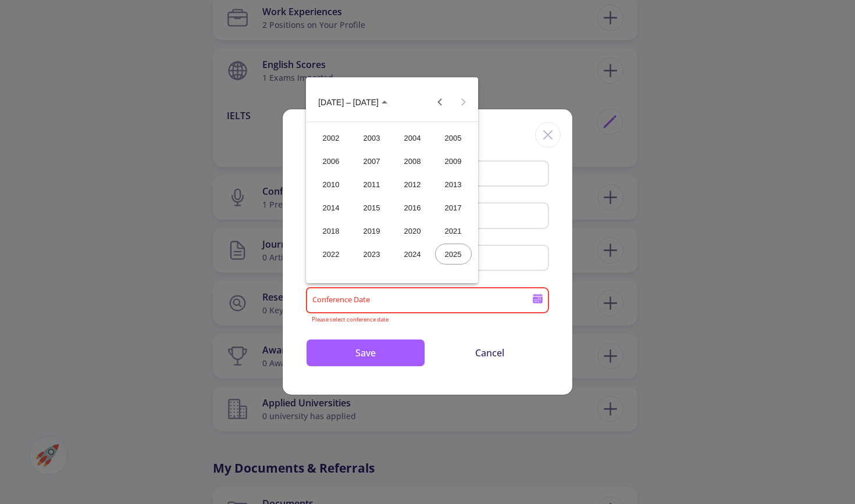
click at [418, 258] on div "2024" at bounding box center [412, 254] width 37 height 21
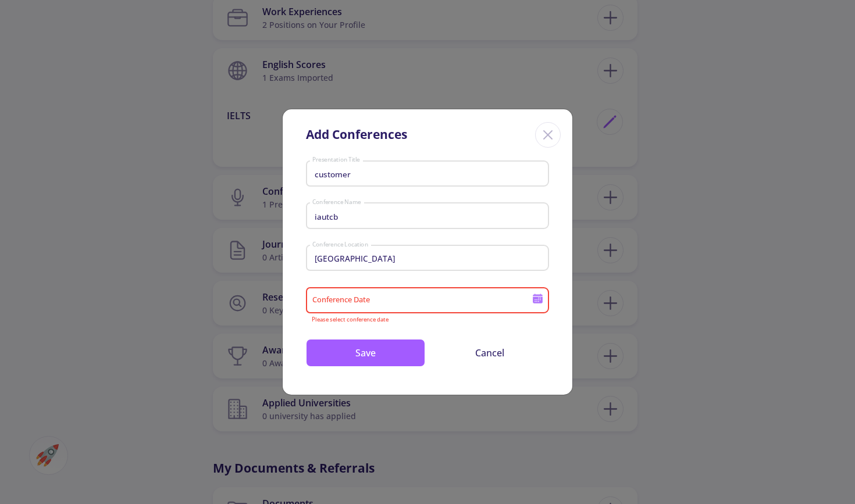
type input "2024"
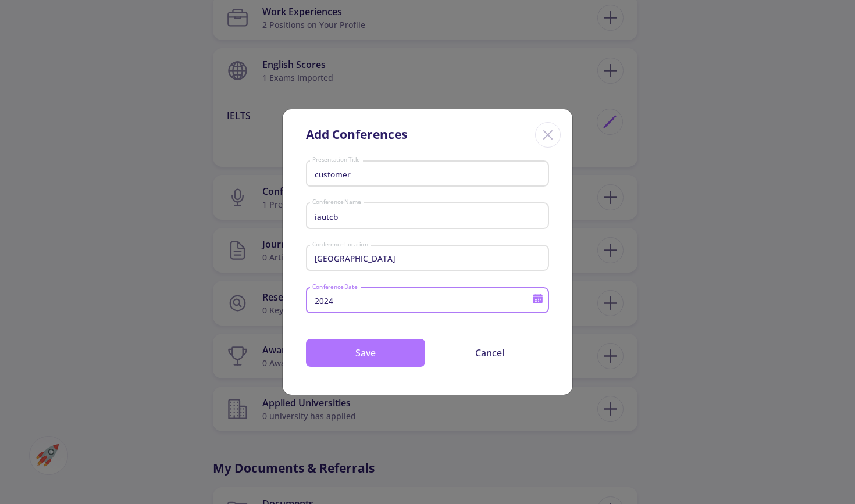
click at [381, 349] on button "Save" at bounding box center [365, 353] width 119 height 28
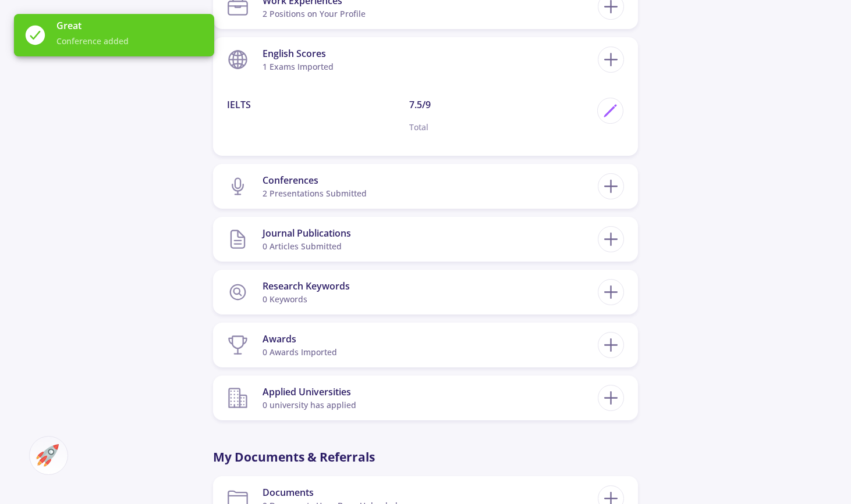
scroll to position [774, 0]
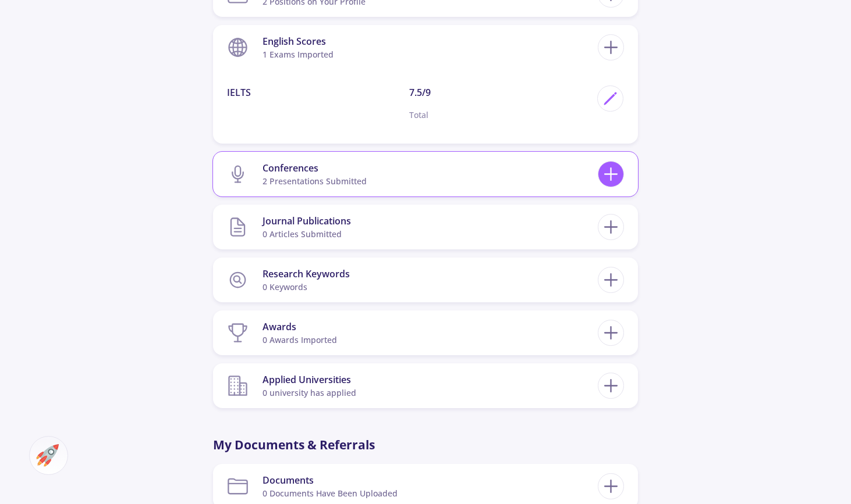
click at [603, 177] on icon at bounding box center [611, 174] width 22 height 22
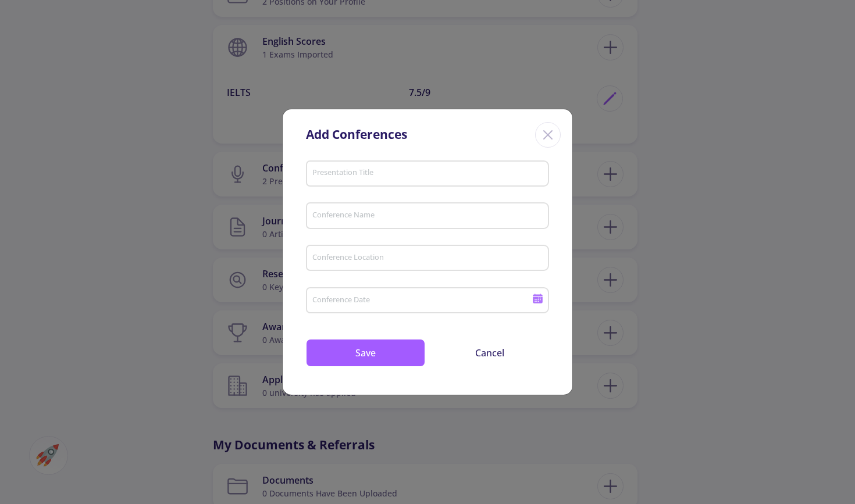
click at [398, 176] on input "Presentation Title" at bounding box center [429, 174] width 235 height 10
type input "f"
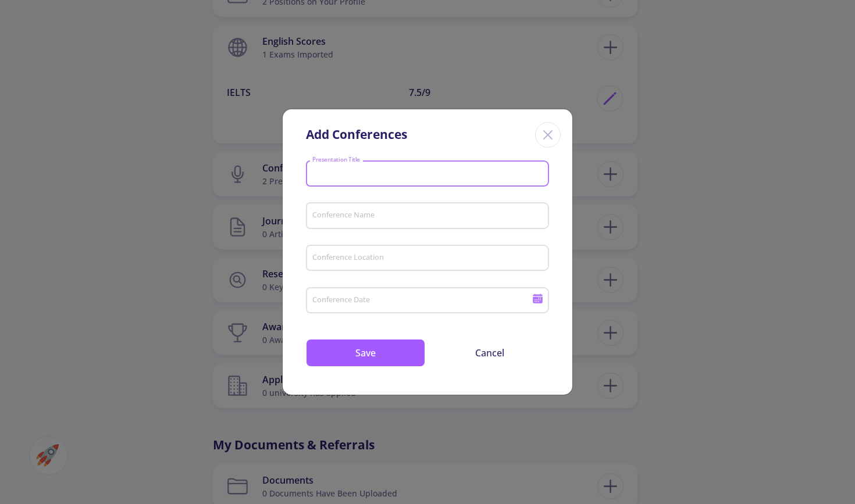
type input "f"
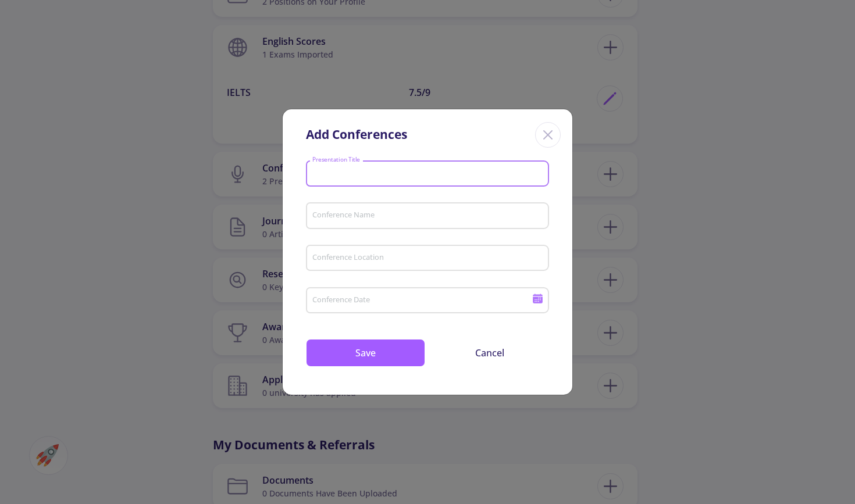
type input "f"
type input "object"
click at [383, 224] on div "Conference Name" at bounding box center [428, 213] width 232 height 30
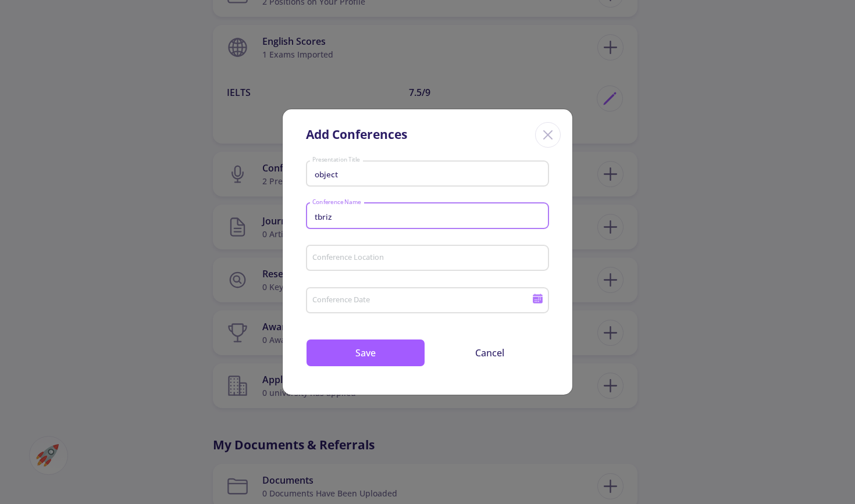
type input "tbriz"
click at [399, 269] on div "Conference Location" at bounding box center [428, 256] width 232 height 30
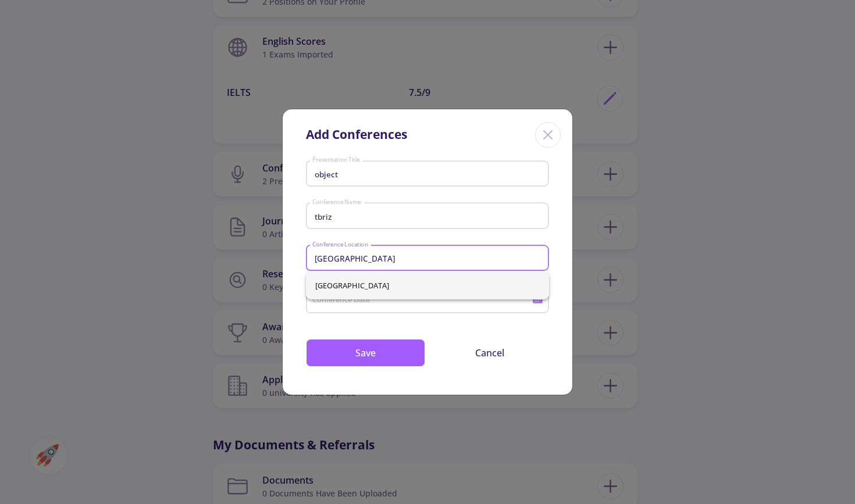
click at [389, 294] on span "[GEOGRAPHIC_DATA]" at bounding box center [427, 286] width 225 height 28
type input "[GEOGRAPHIC_DATA]"
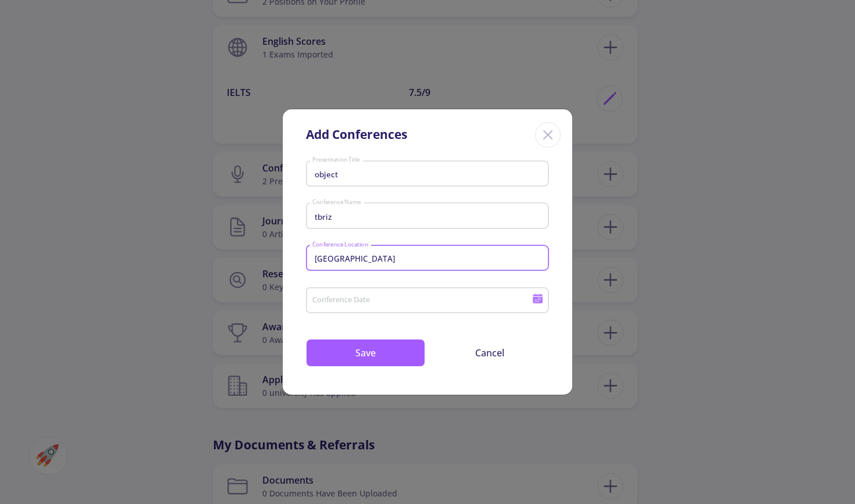
click at [365, 300] on input "Conference Date" at bounding box center [424, 301] width 224 height 10
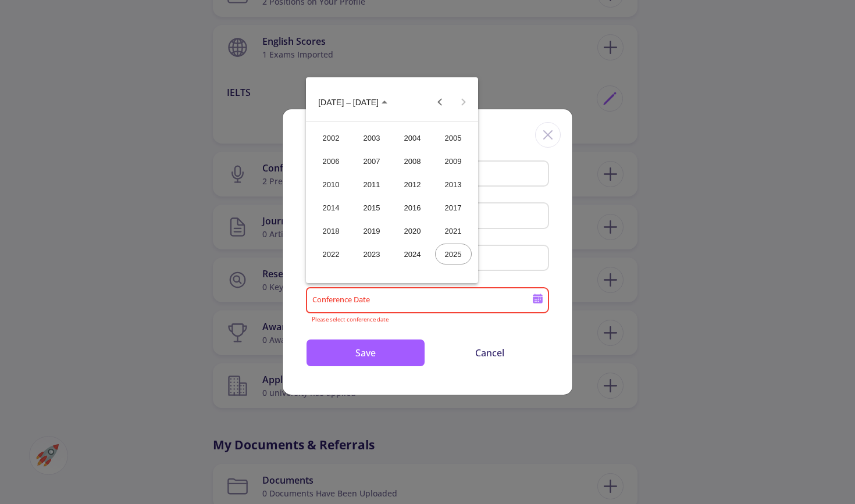
click at [410, 255] on div "2024" at bounding box center [412, 254] width 37 height 21
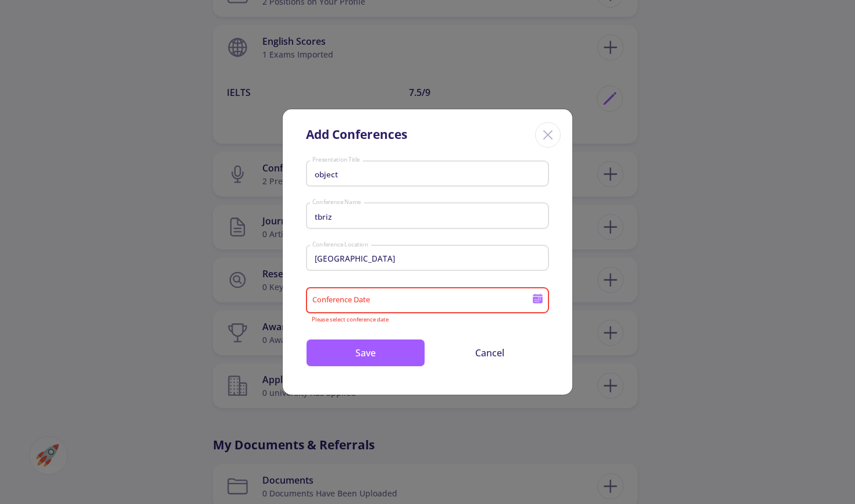
type input "2024"
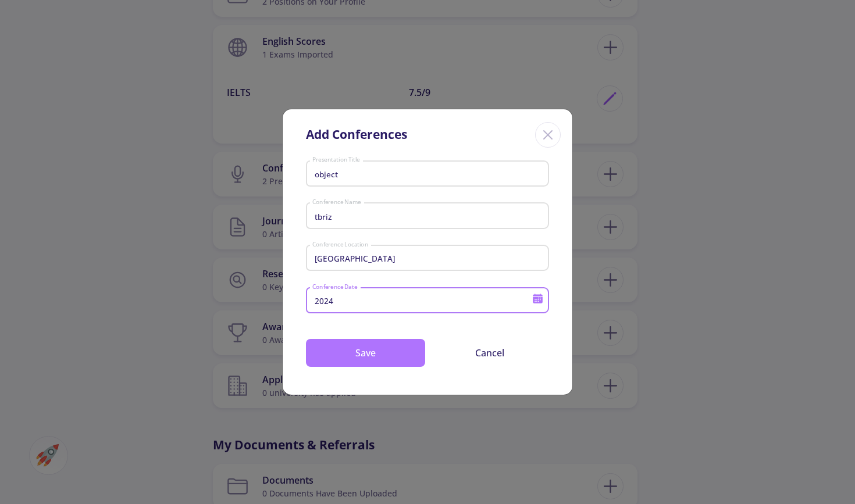
click at [375, 357] on button "Save" at bounding box center [365, 353] width 119 height 28
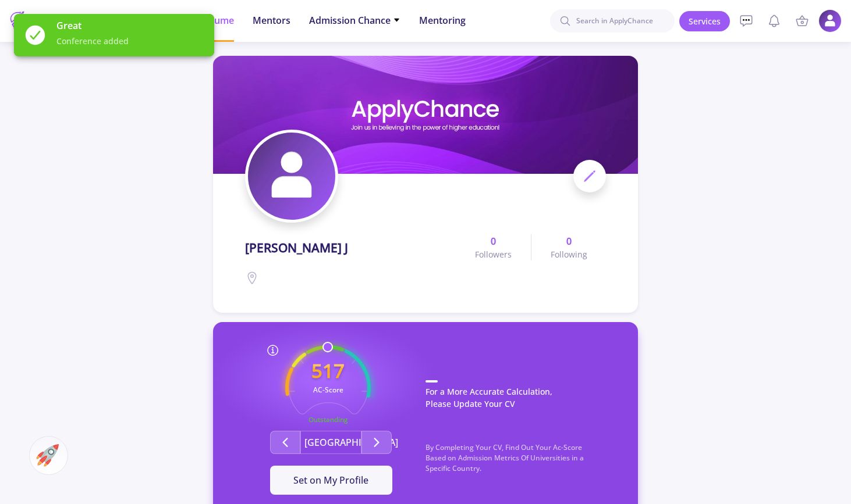
scroll to position [0, 0]
click at [286, 440] on polyline "Second group" at bounding box center [285, 443] width 4 height 8
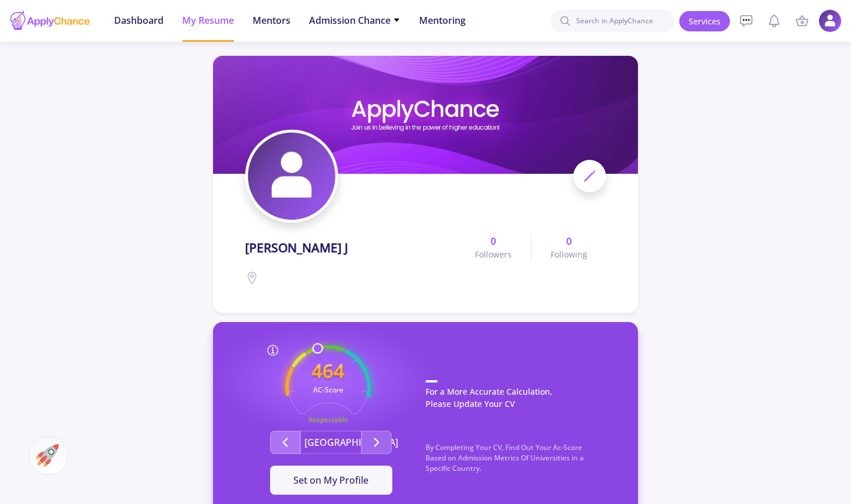
click at [286, 440] on polyline "Second group" at bounding box center [285, 443] width 4 height 8
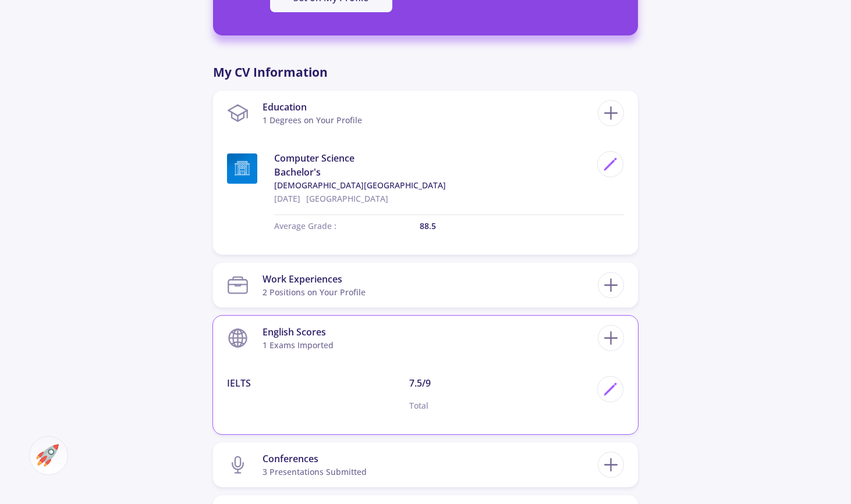
scroll to position [474, 0]
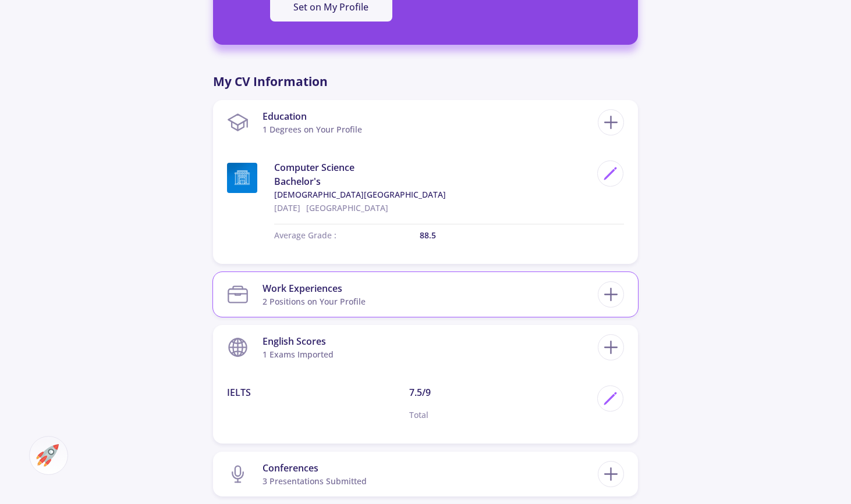
click at [610, 280] on div "Work Experiences 2 Positions on Your Profile" at bounding box center [425, 294] width 397 height 35
click at [606, 293] on icon at bounding box center [611, 295] width 22 height 22
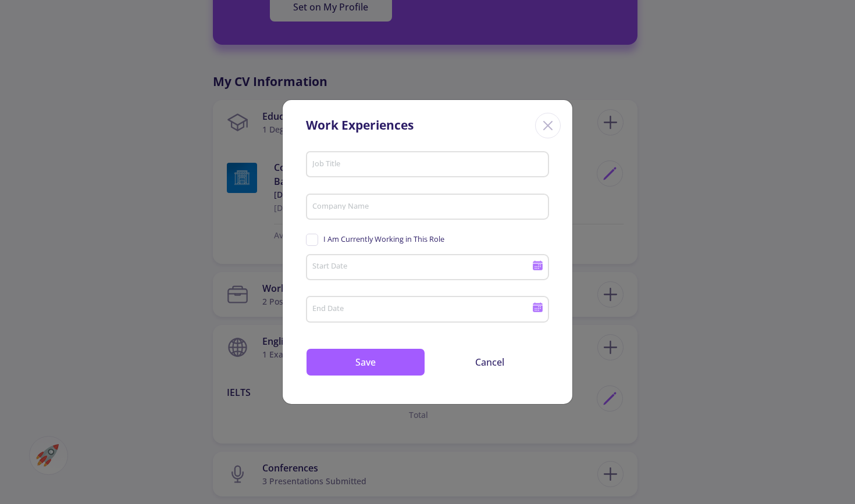
click at [450, 157] on div "Job Title" at bounding box center [428, 162] width 232 height 30
type input "ai engineer"
drag, startPoint x: 436, startPoint y: 205, endPoint x: 430, endPoint y: 209, distance: 7.1
click at [430, 209] on input "Company Name" at bounding box center [429, 207] width 235 height 10
type input "eee"
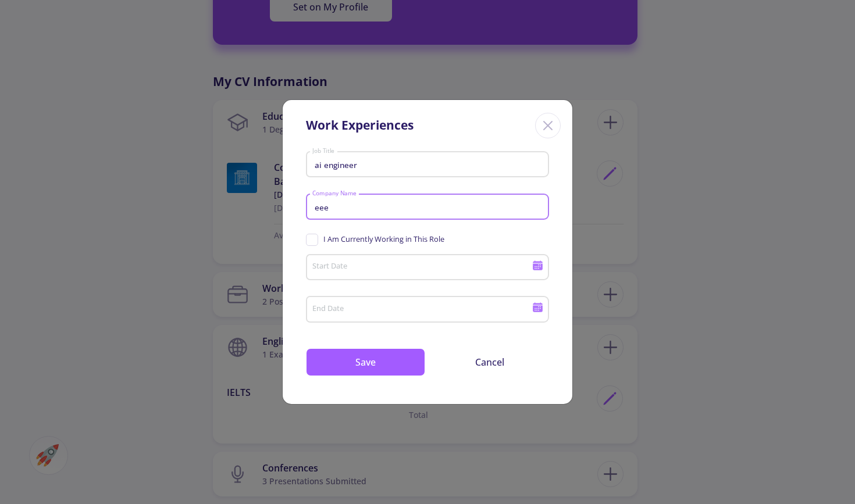
click at [406, 261] on div "Start Date" at bounding box center [422, 265] width 221 height 30
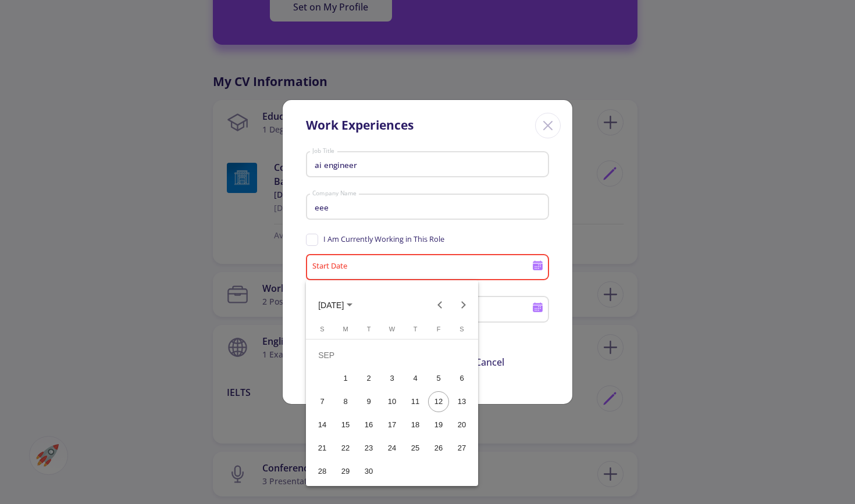
click at [437, 399] on div "12" at bounding box center [438, 402] width 21 height 21
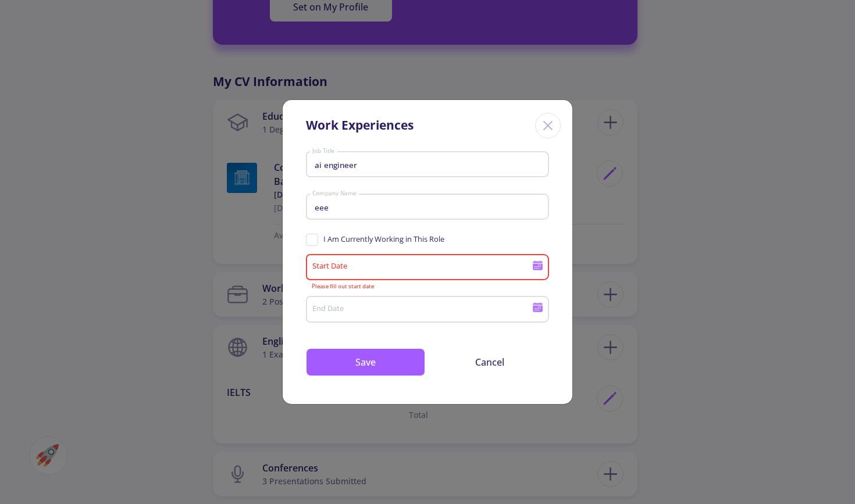
type input "[DATE]"
click at [342, 241] on span "I Am Currently Working in This Role" at bounding box center [384, 239] width 121 height 11
click at [314, 241] on input "I Am Currently Working in This Role" at bounding box center [310, 238] width 8 height 8
checkbox input "true"
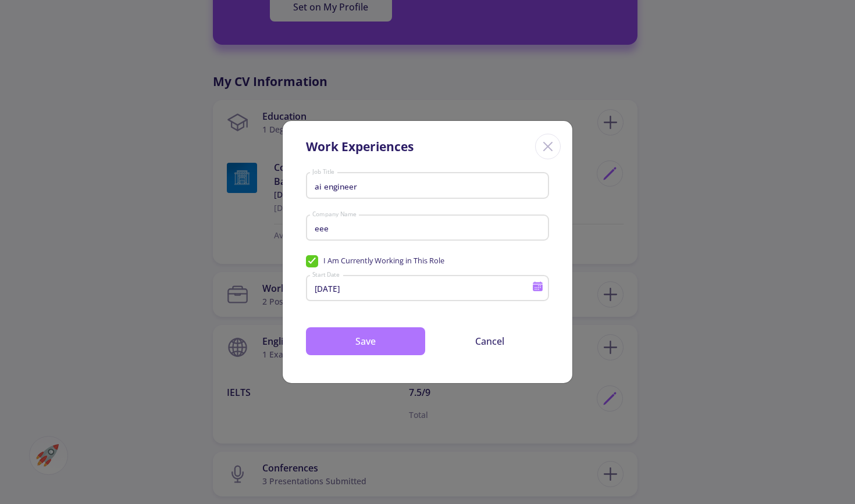
click at [353, 342] on button "Save" at bounding box center [365, 342] width 119 height 28
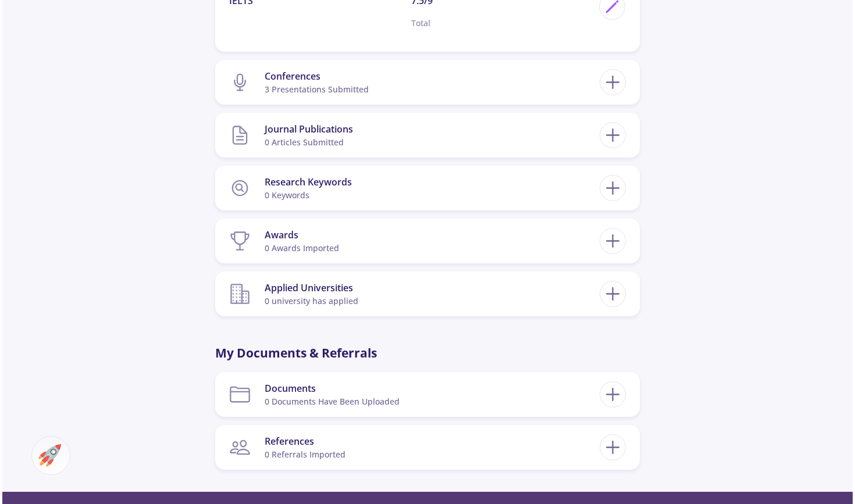
scroll to position [870, 0]
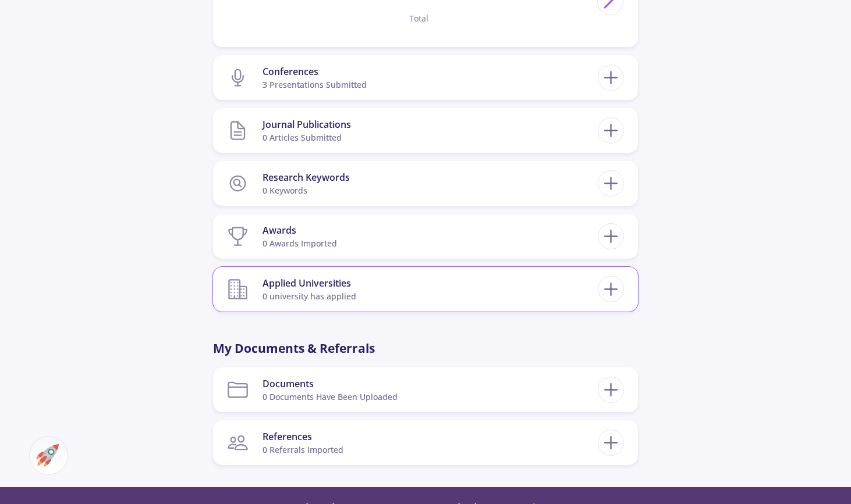
click at [394, 296] on section "Applied Universities 0 university has applied" at bounding box center [412, 289] width 371 height 35
click at [609, 284] on icon at bounding box center [611, 290] width 22 height 22
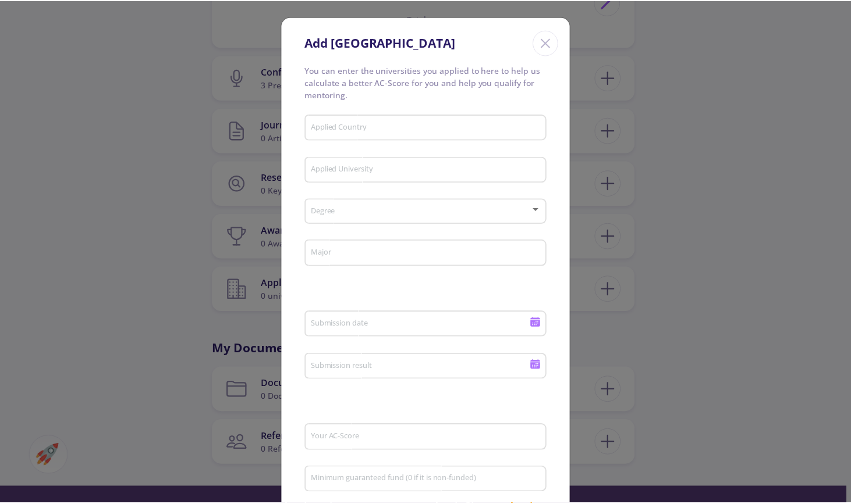
scroll to position [0, 0]
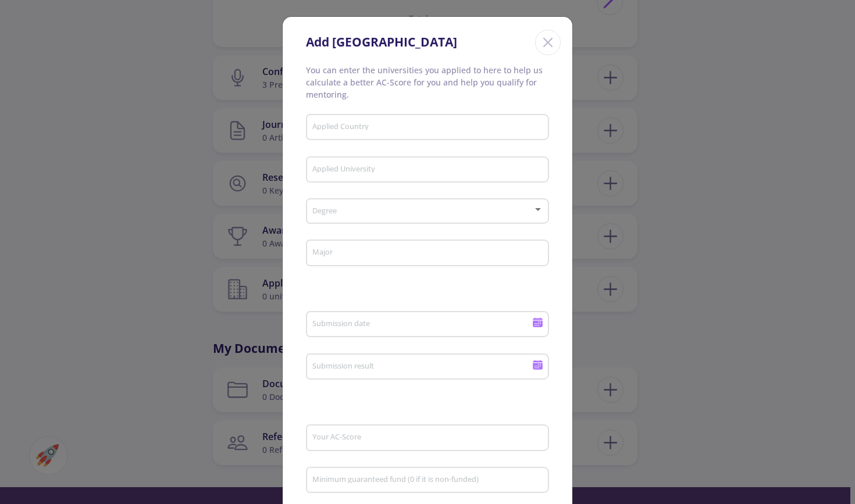
click at [547, 38] on icon "Close" at bounding box center [548, 42] width 19 height 19
